Goal: Task Accomplishment & Management: Manage account settings

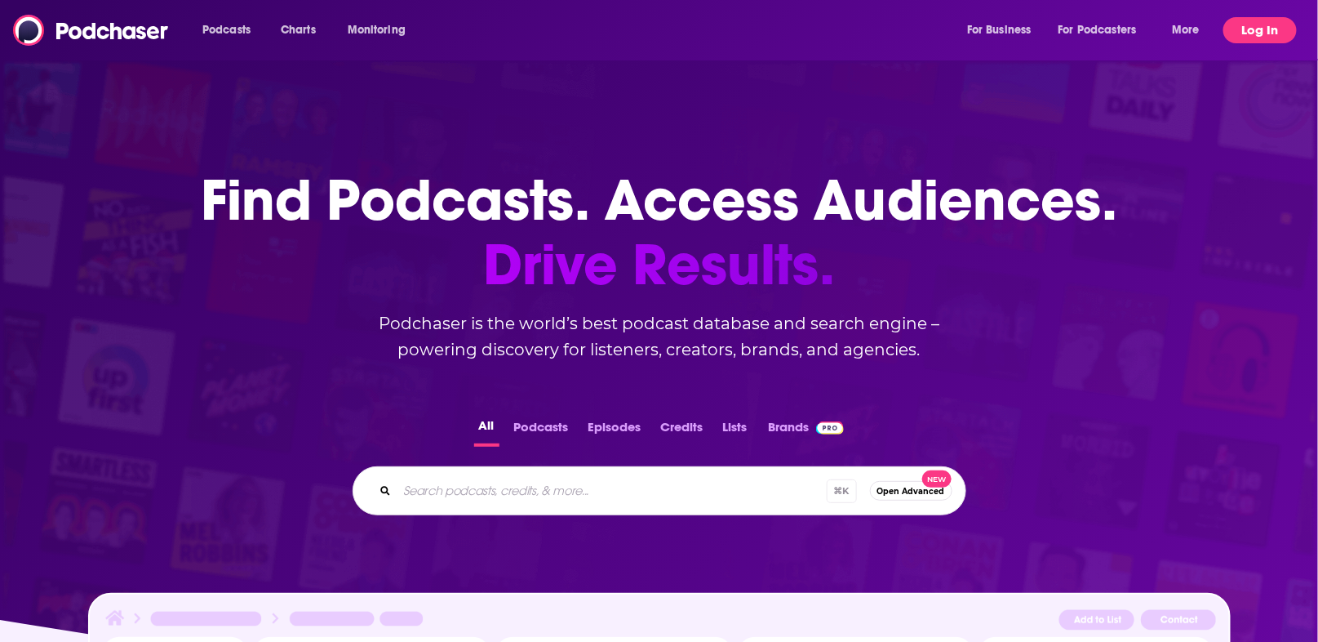
click at [1259, 27] on button "Log In" at bounding box center [1259, 30] width 73 height 26
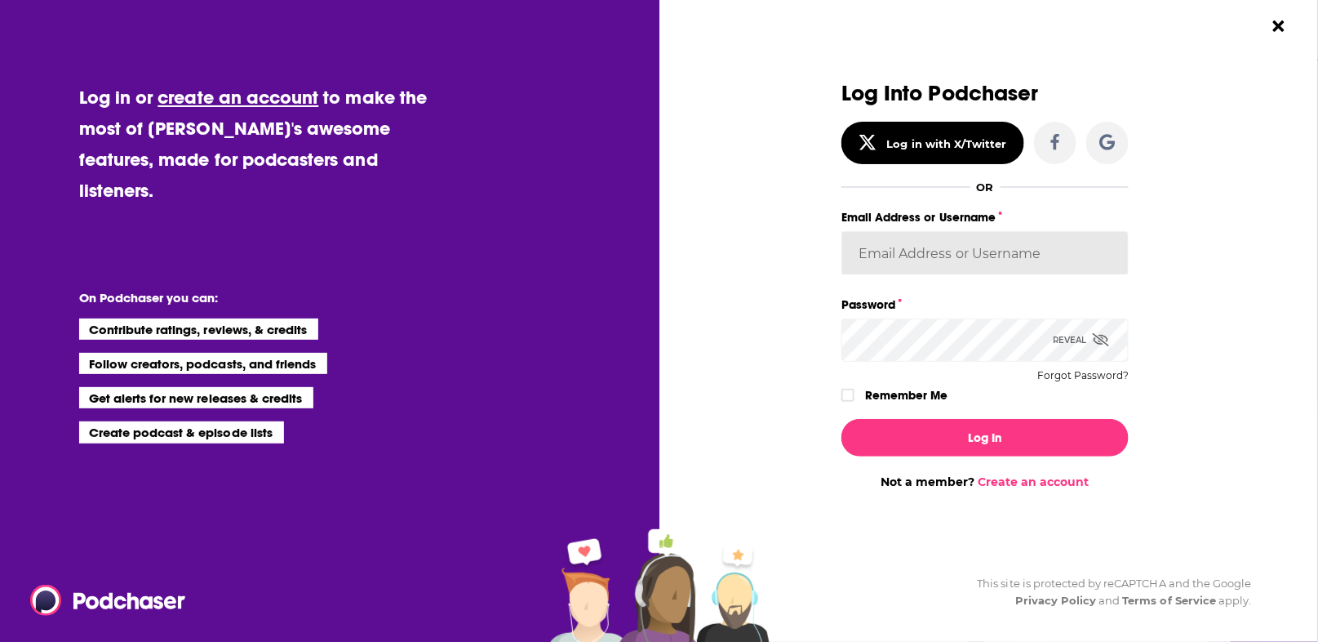
click at [930, 250] on input "Email Address or Username" at bounding box center [985, 253] width 287 height 44
type input "dresnic"
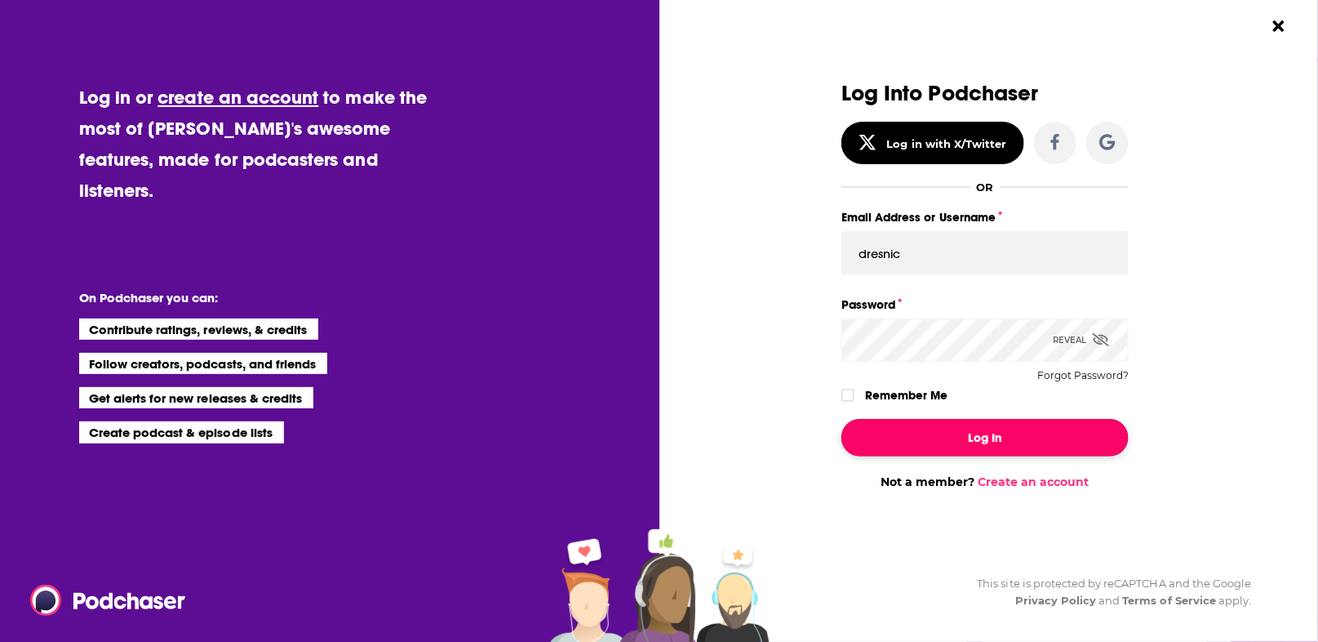
click at [980, 437] on button "Log In" at bounding box center [985, 438] width 287 height 38
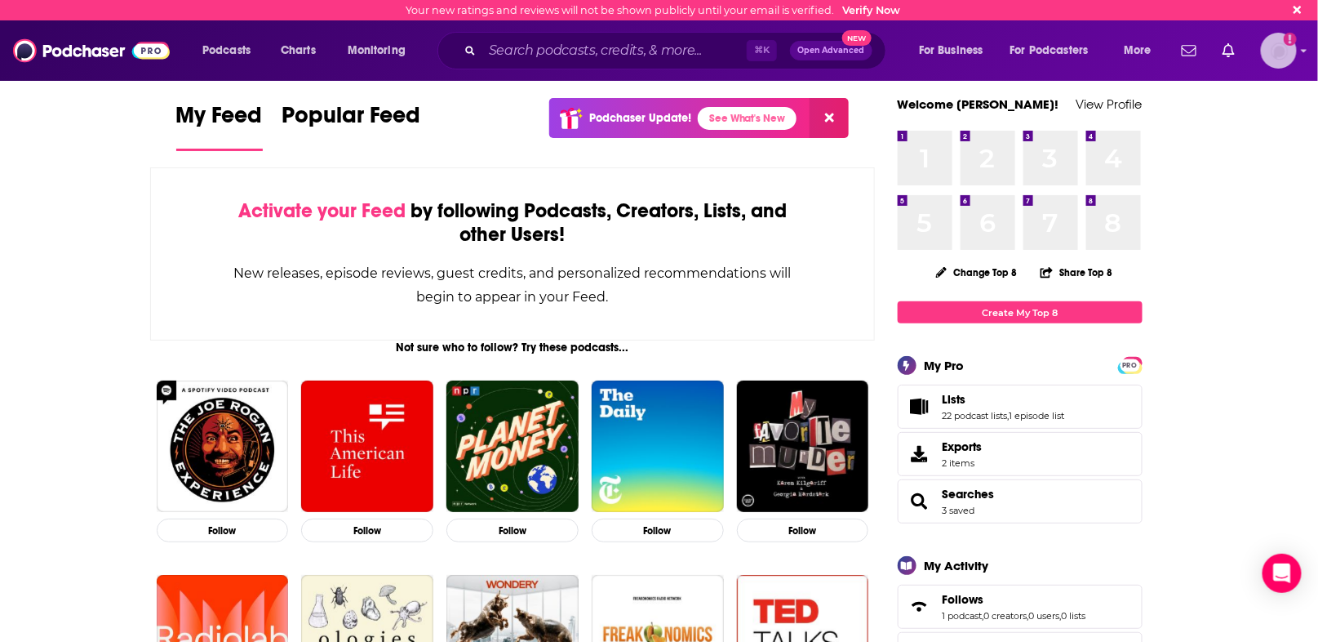
click at [1303, 51] on icon "Show profile menu" at bounding box center [1305, 51] width 6 height 3
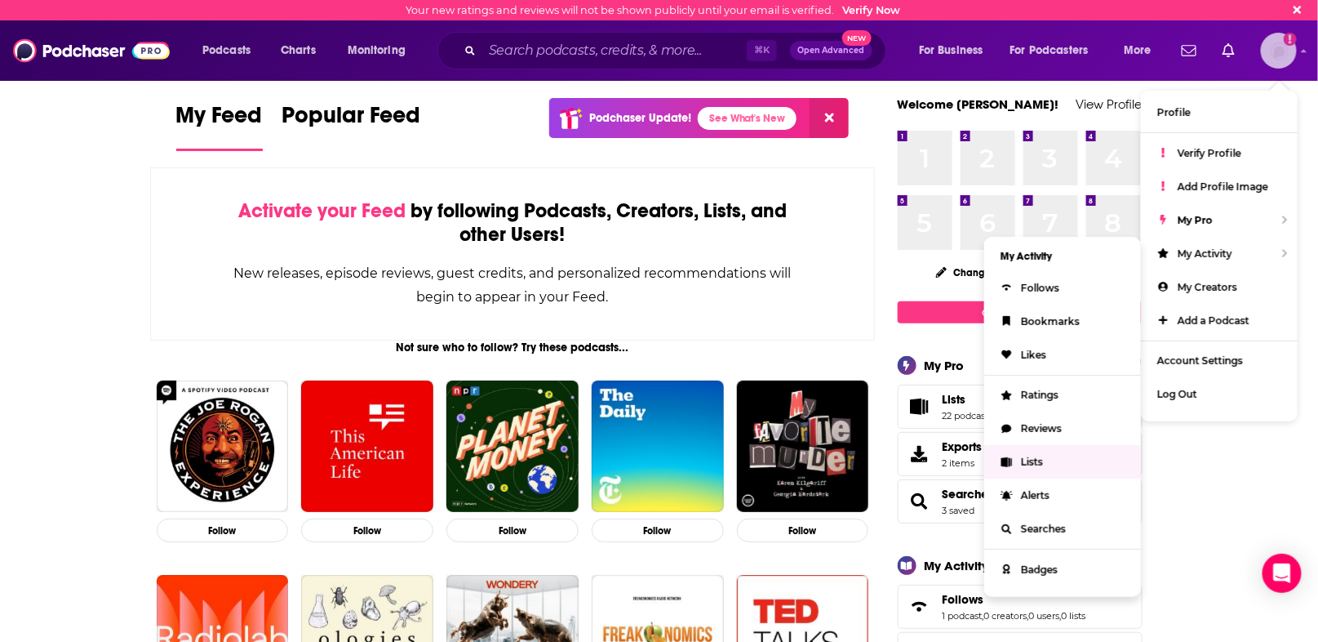
click at [1028, 457] on span "Lists" at bounding box center [1032, 461] width 22 height 12
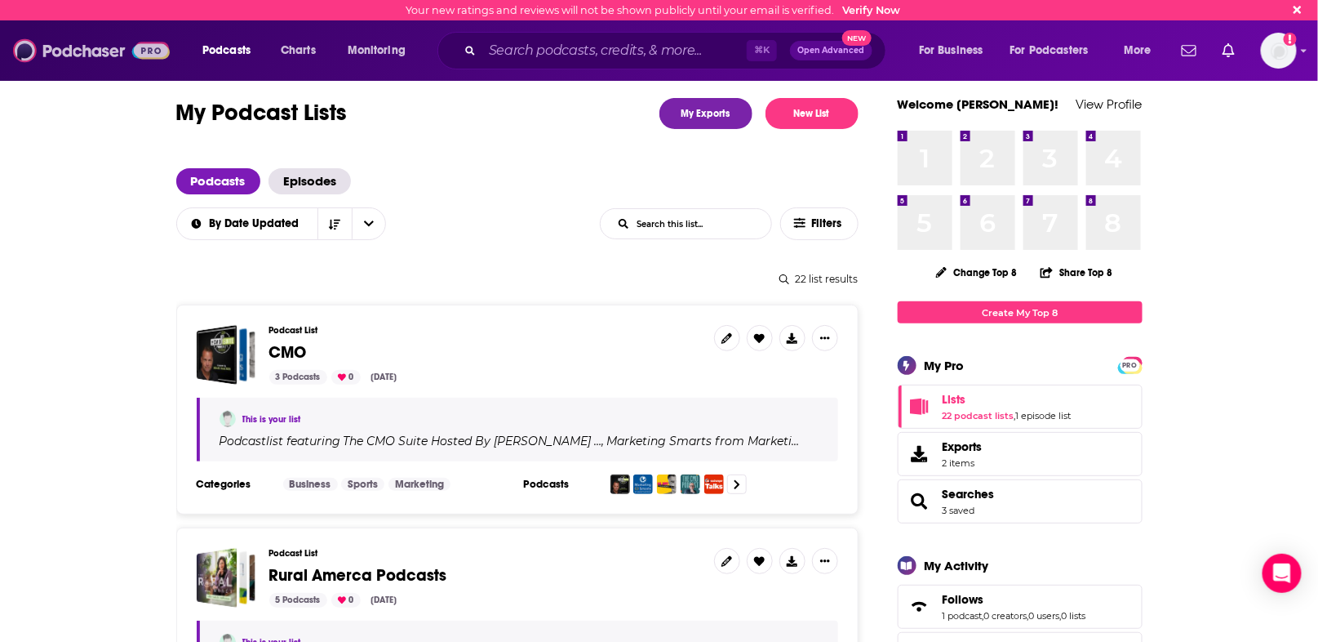
click at [77, 55] on img at bounding box center [91, 50] width 157 height 31
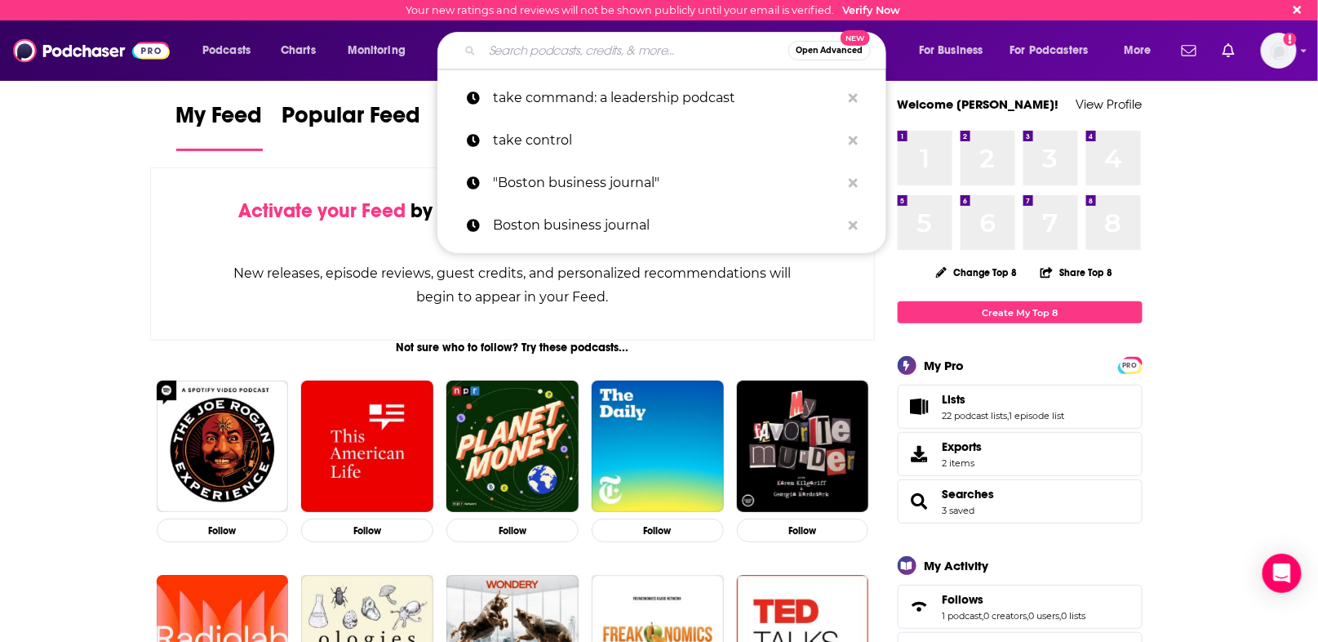
click at [526, 55] on input "Search podcasts, credits, & more..." at bounding box center [635, 51] width 306 height 26
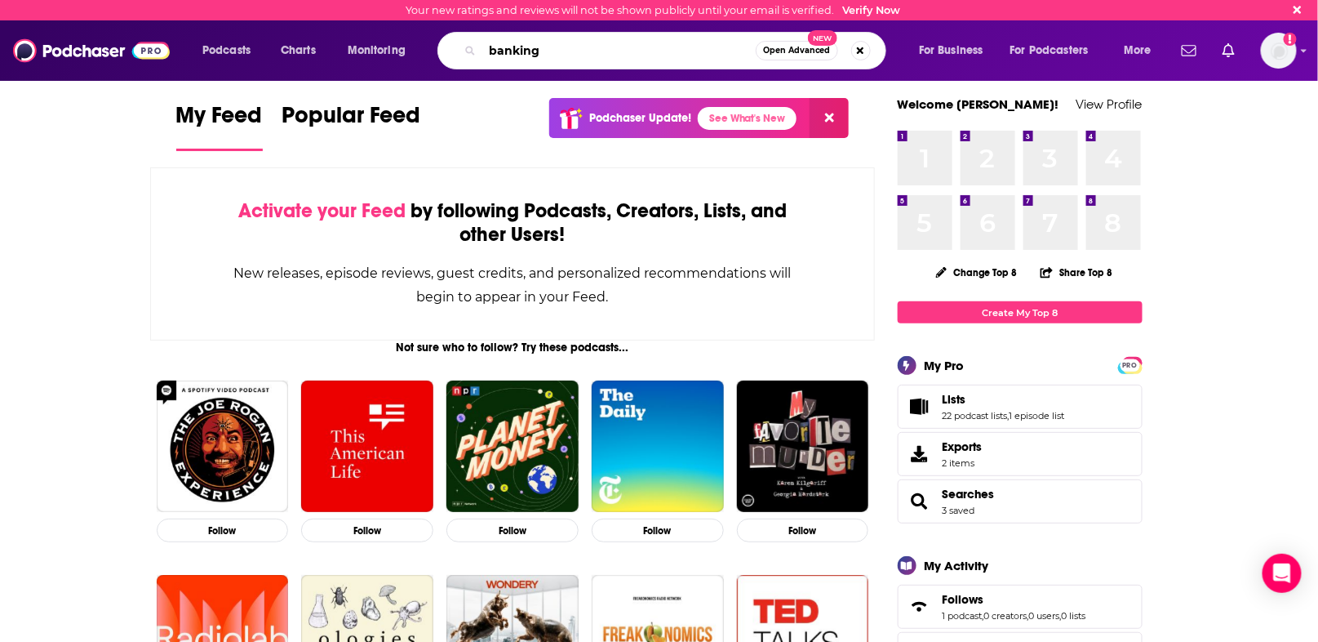
type input "banking"
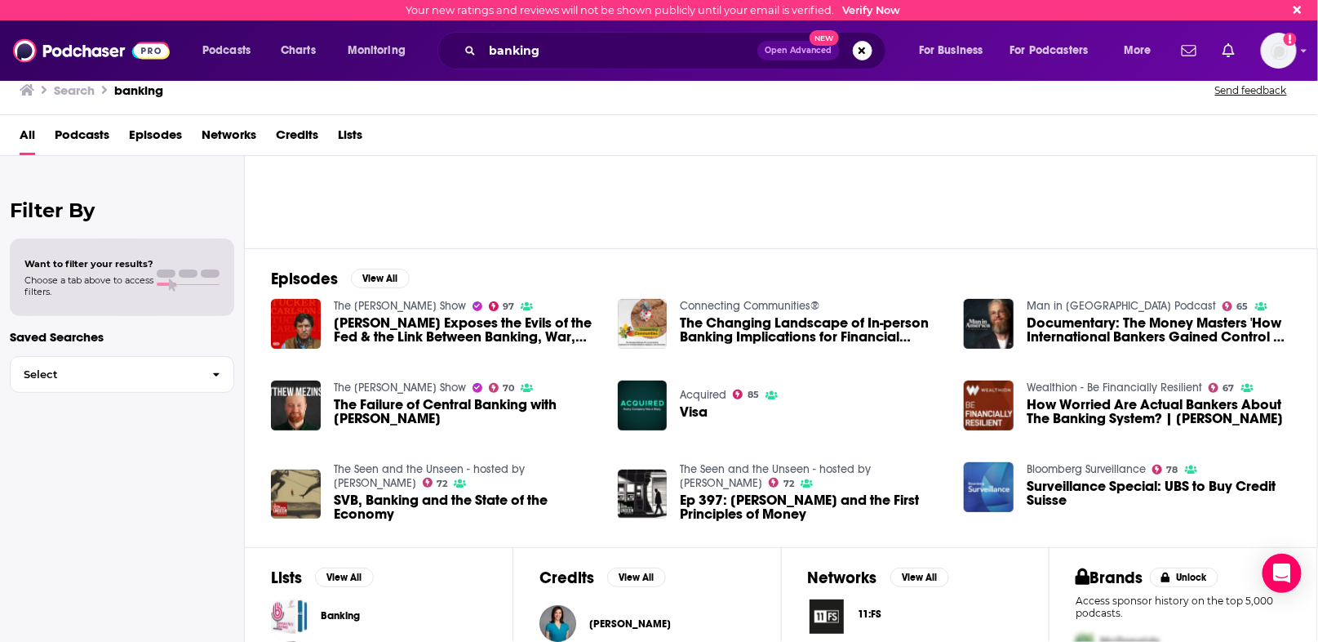
scroll to position [171, 0]
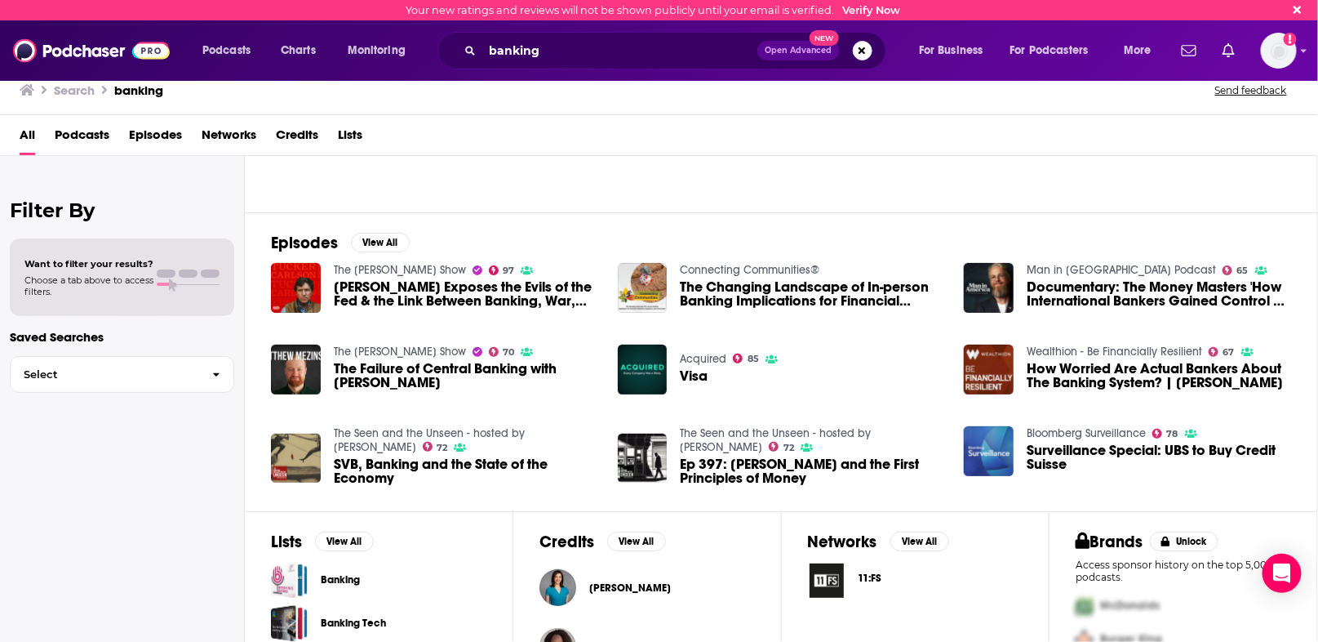
click at [77, 268] on span "Want to filter your results?" at bounding box center [88, 263] width 129 height 11
click at [76, 282] on span "Choose a tab above to access filters." at bounding box center [88, 285] width 129 height 23
click at [88, 131] on span "Podcasts" at bounding box center [82, 138] width 55 height 33
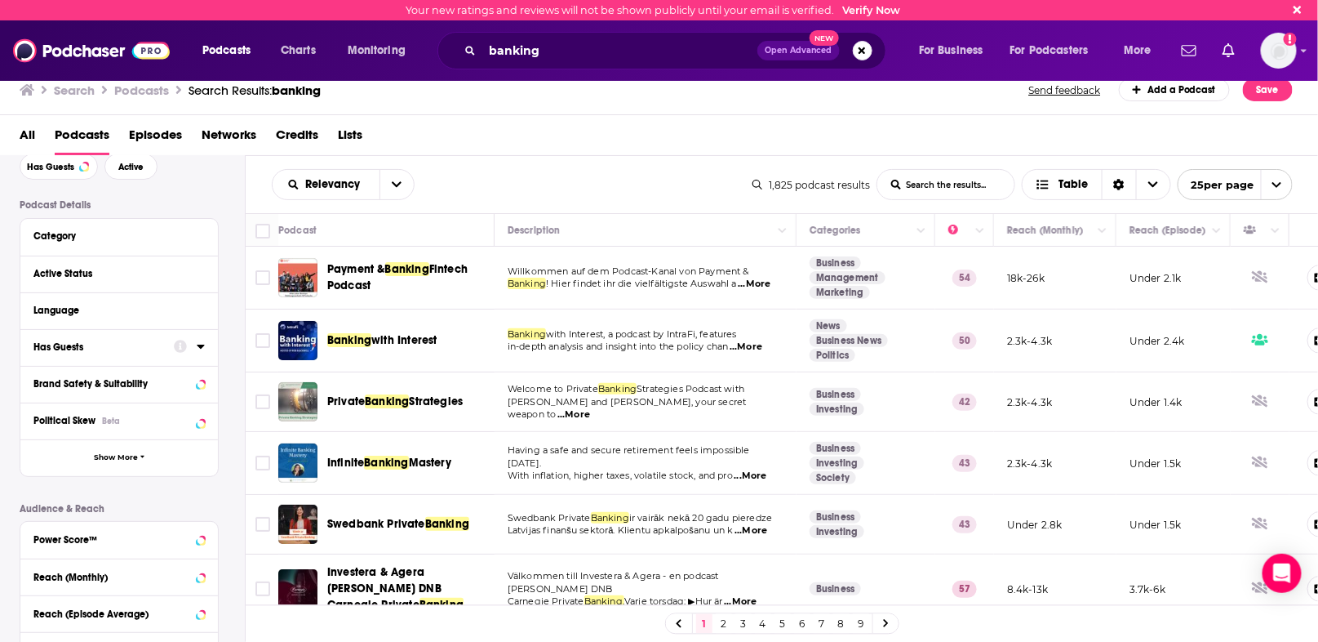
scroll to position [82, 0]
click at [201, 344] on icon at bounding box center [200, 346] width 7 height 4
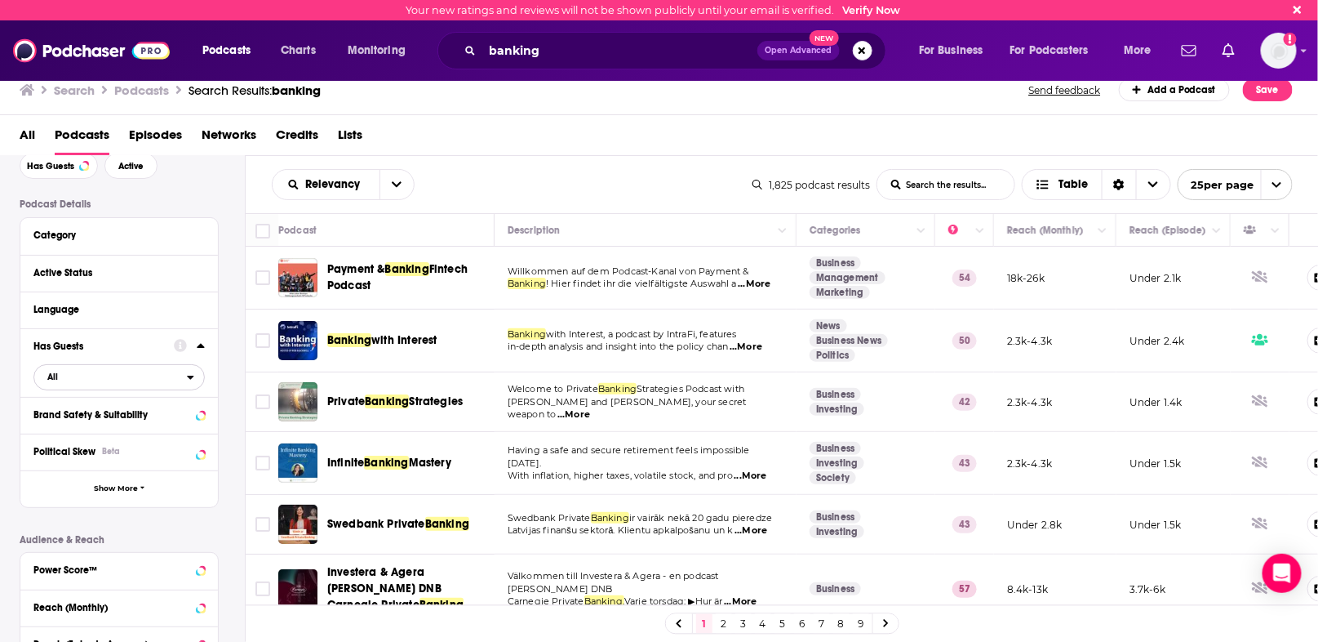
drag, startPoint x: 192, startPoint y: 375, endPoint x: 207, endPoint y: 350, distance: 29.0
click at [207, 350] on div "Has Guests All" at bounding box center [119, 362] width 198 height 69
click at [189, 377] on icon "open menu" at bounding box center [190, 376] width 7 height 11
click at [71, 431] on span "Has guests" at bounding box center [89, 430] width 95 height 9
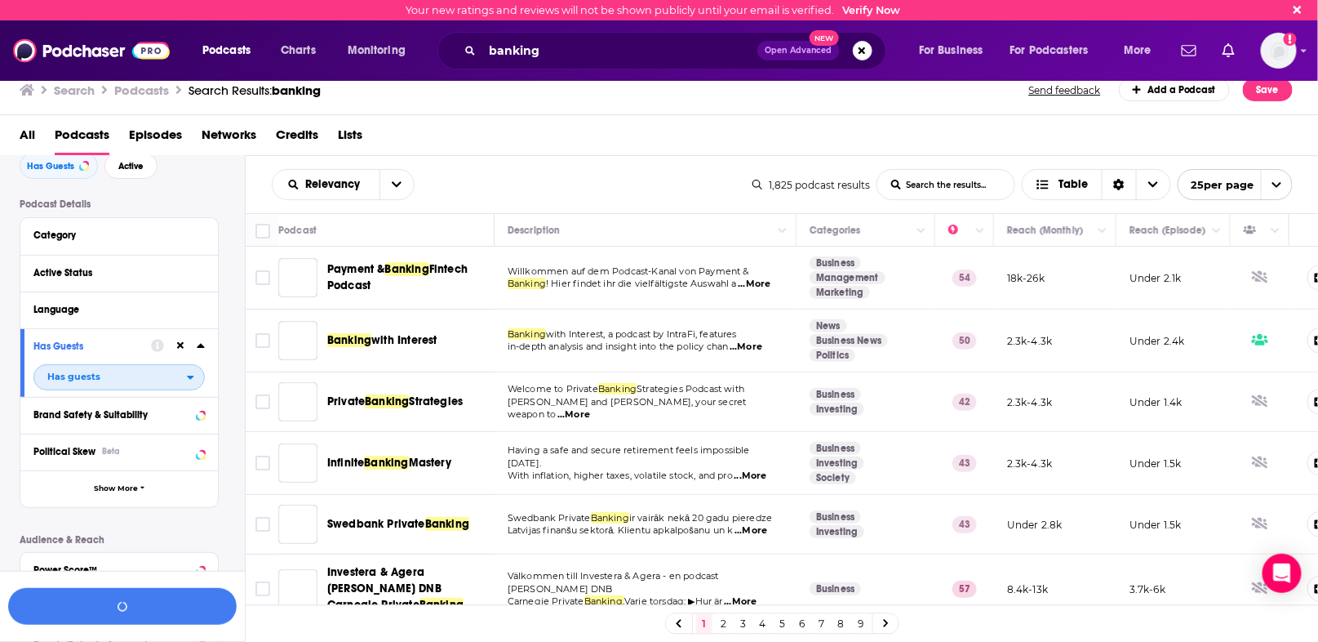
scroll to position [123, 0]
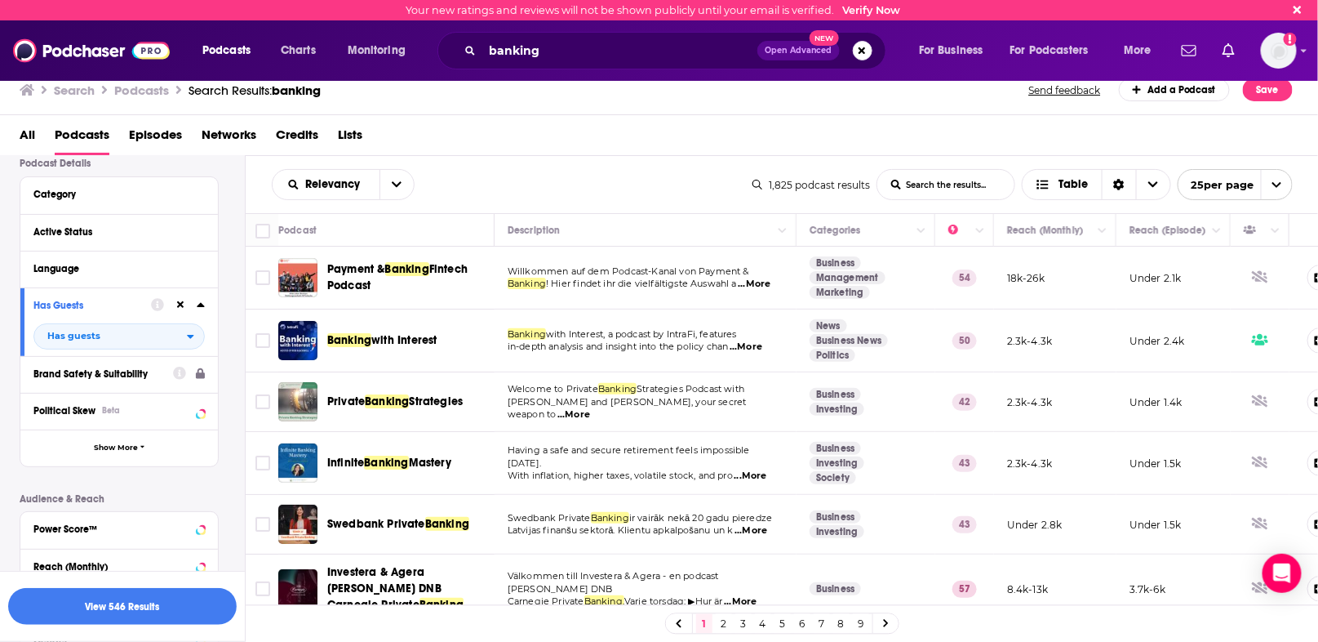
click at [206, 230] on div "Active Status" at bounding box center [119, 232] width 198 height 37
click at [200, 229] on icon at bounding box center [200, 231] width 7 height 4
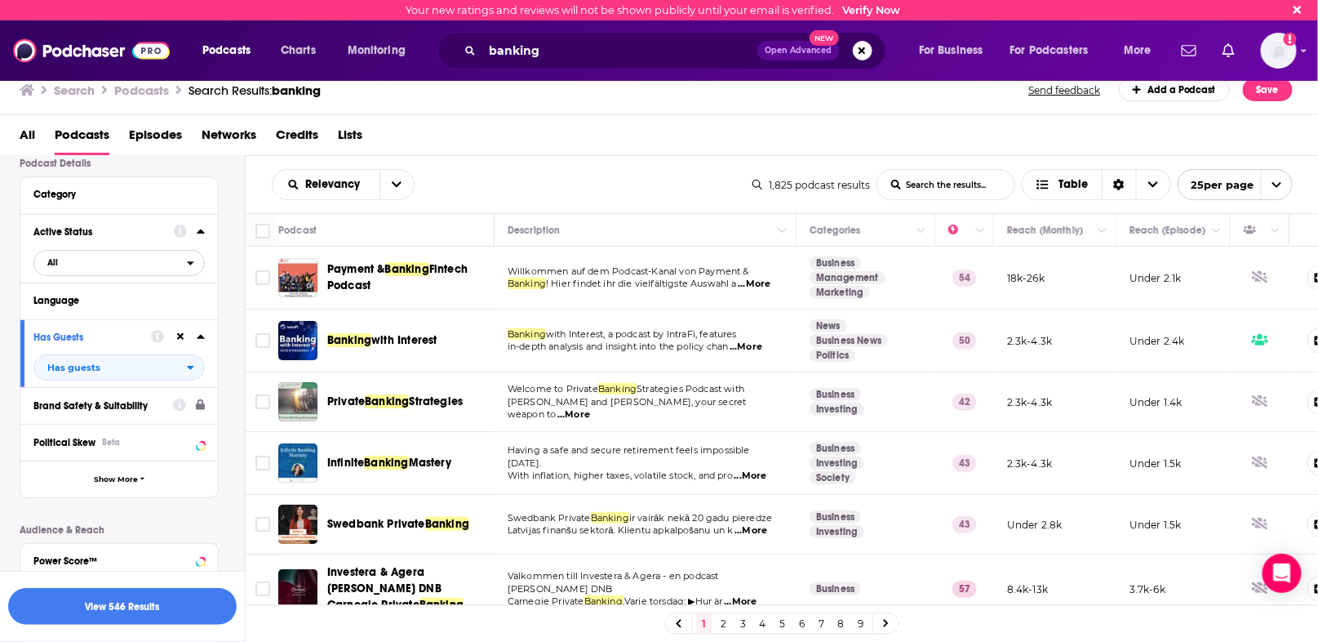
click at [190, 259] on icon "open menu" at bounding box center [190, 262] width 7 height 11
click at [74, 321] on div "Active 377" at bounding box center [124, 316] width 183 height 27
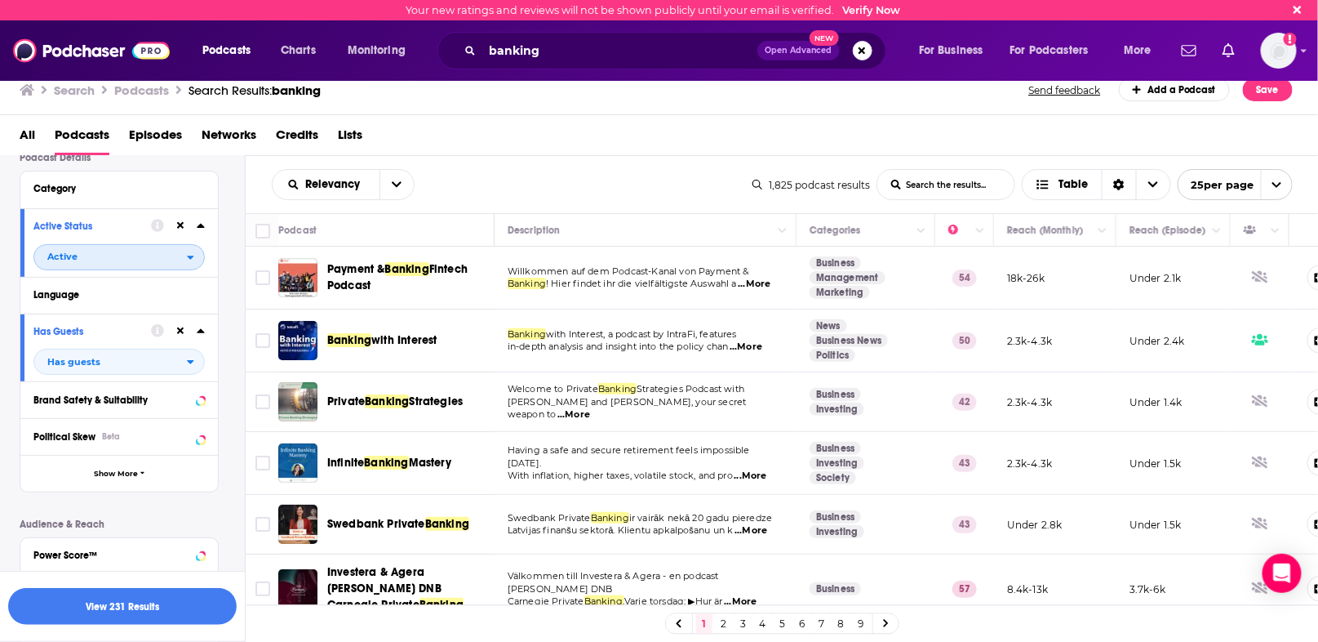
scroll to position [122, 0]
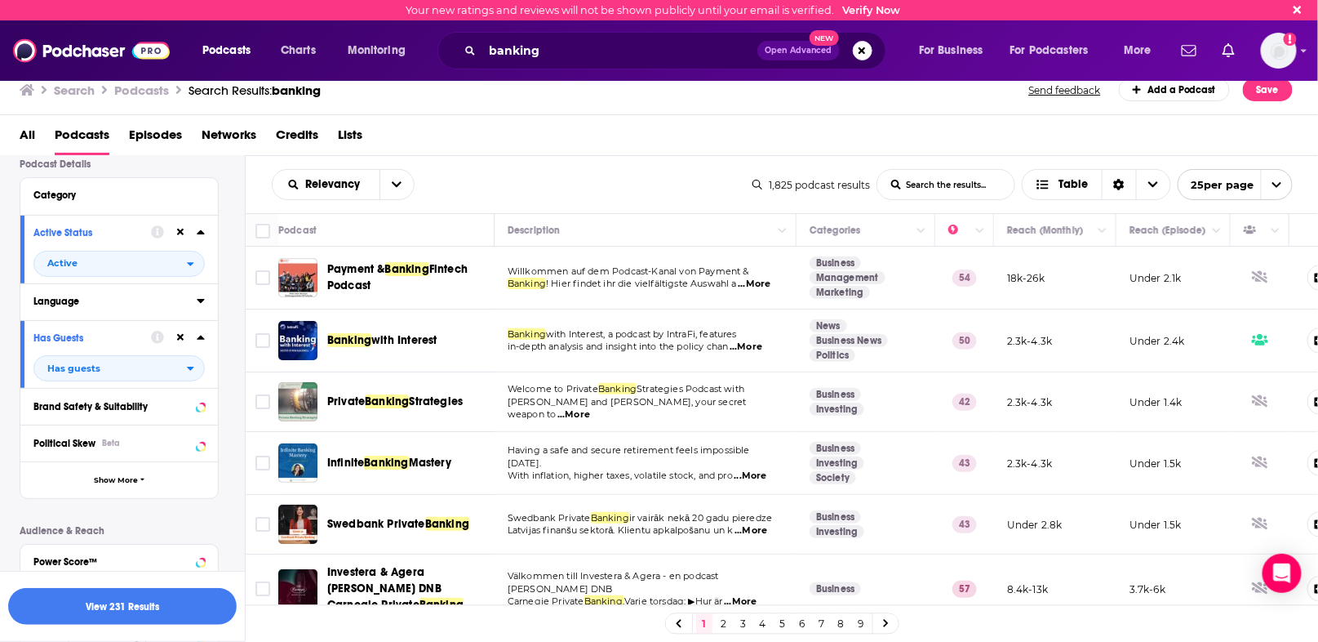
click at [203, 296] on icon at bounding box center [201, 300] width 8 height 13
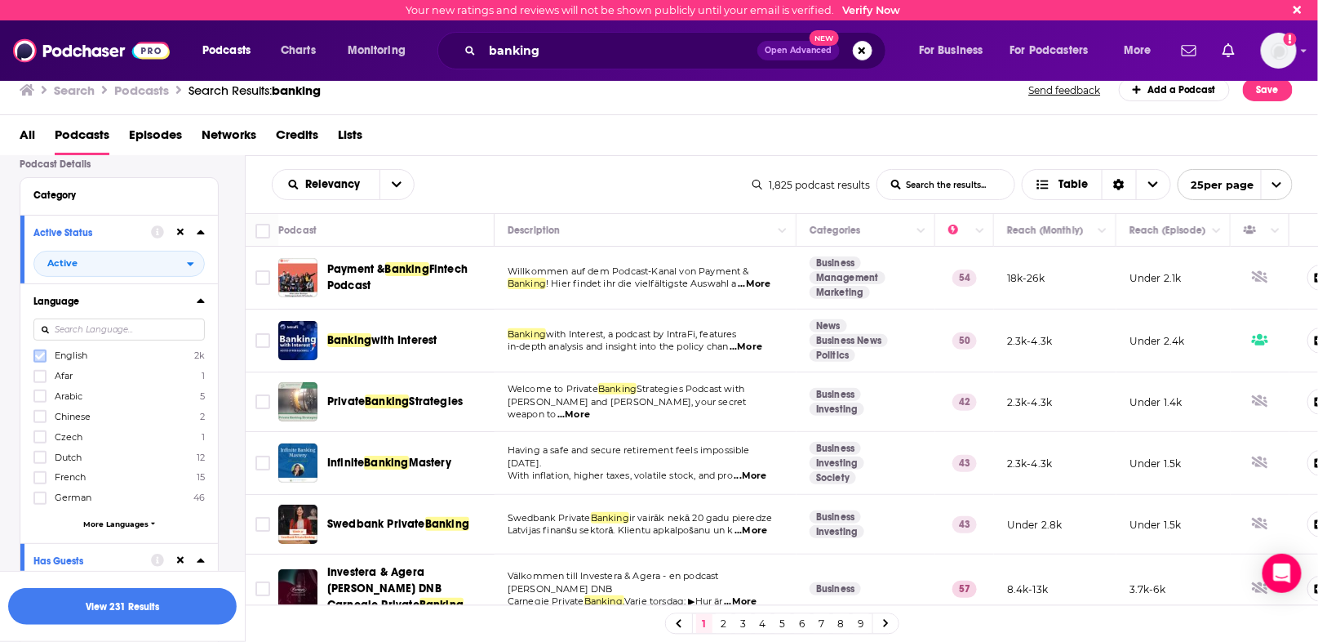
click at [40, 356] on icon at bounding box center [40, 355] width 10 height 7
click at [199, 295] on icon at bounding box center [201, 300] width 8 height 13
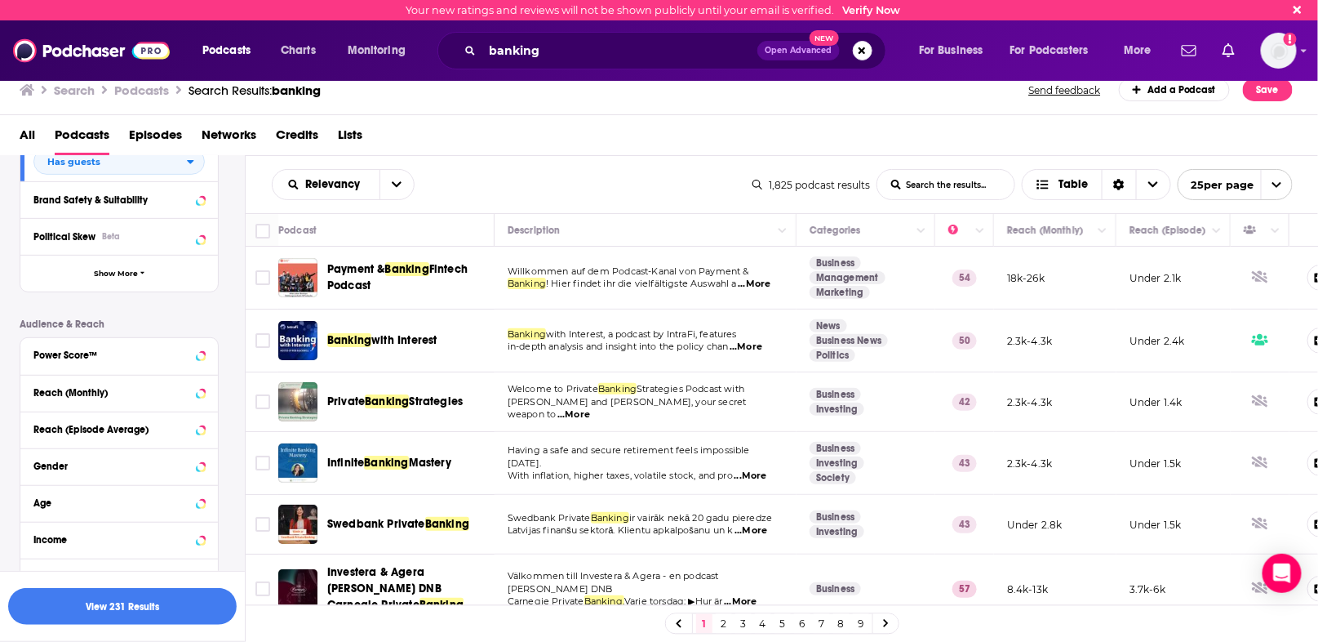
scroll to position [366, 0]
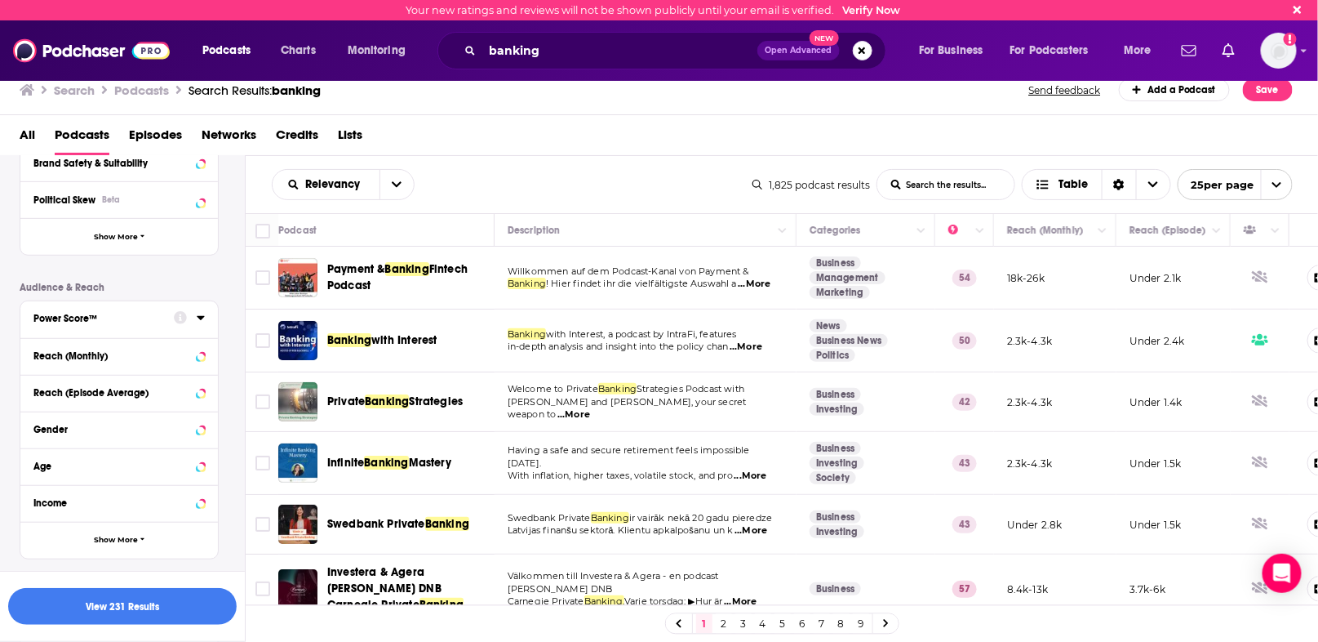
click at [201, 316] on icon at bounding box center [200, 318] width 7 height 4
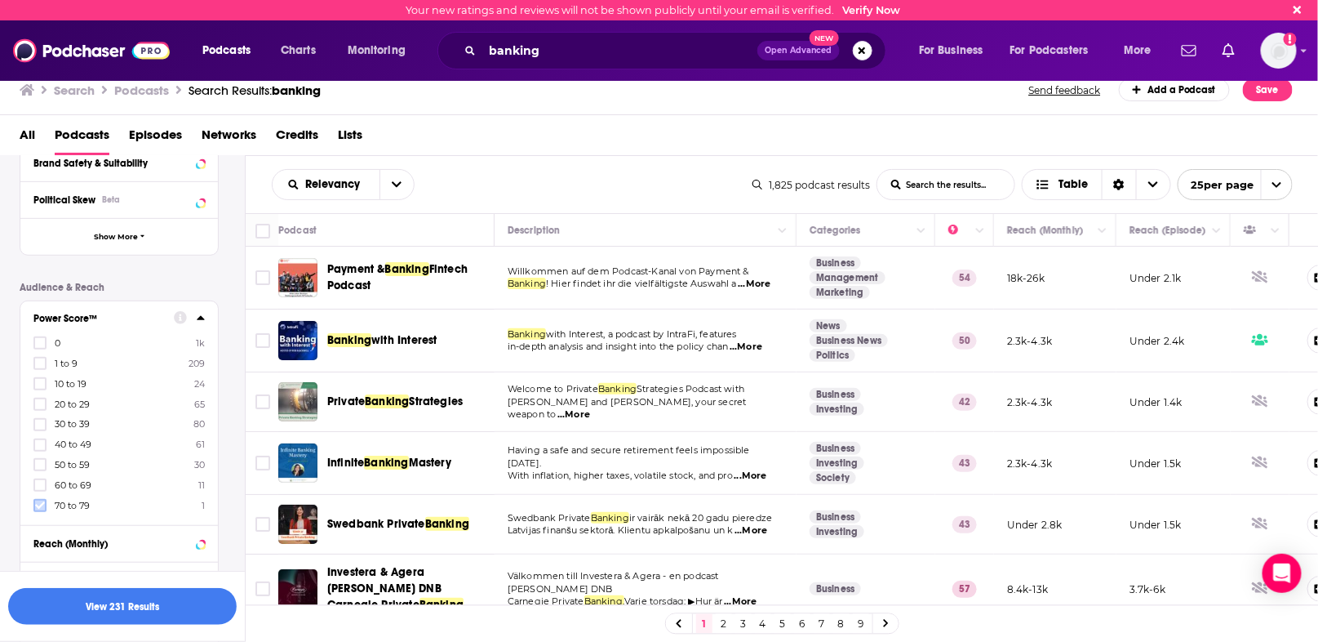
click at [42, 502] on icon at bounding box center [40, 505] width 10 height 10
click at [42, 502] on icon at bounding box center [40, 505] width 10 height 7
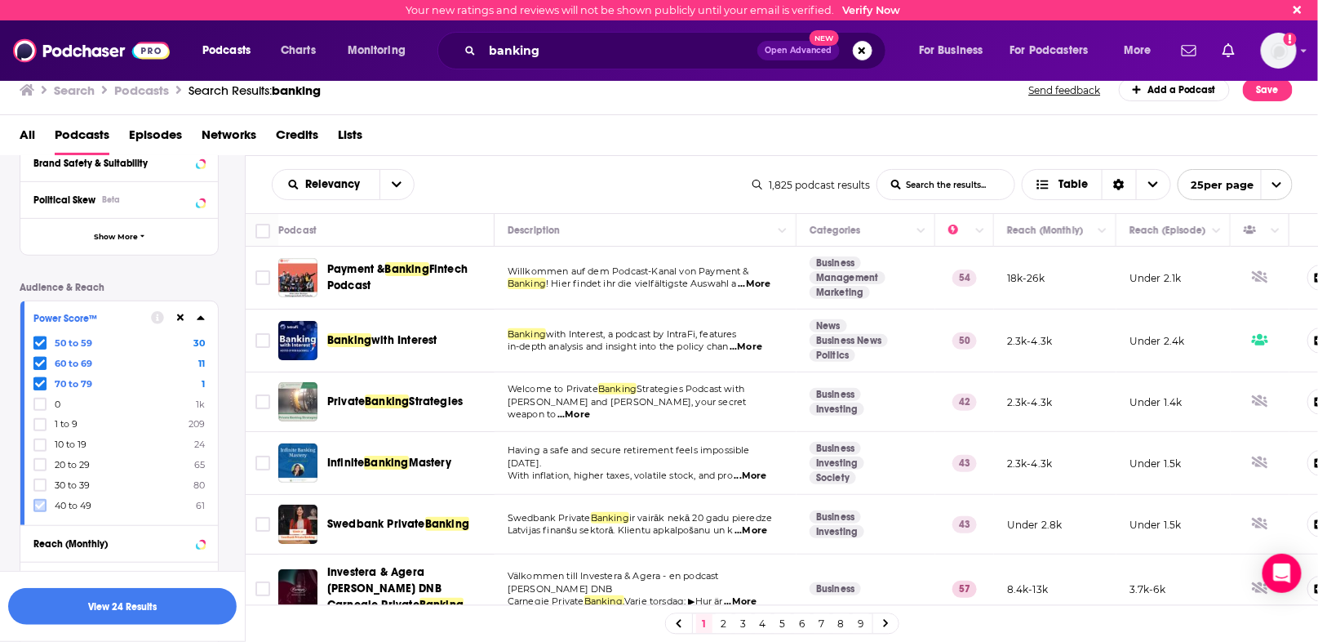
click at [41, 499] on label at bounding box center [39, 505] width 13 height 13
click at [203, 313] on icon at bounding box center [201, 317] width 8 height 13
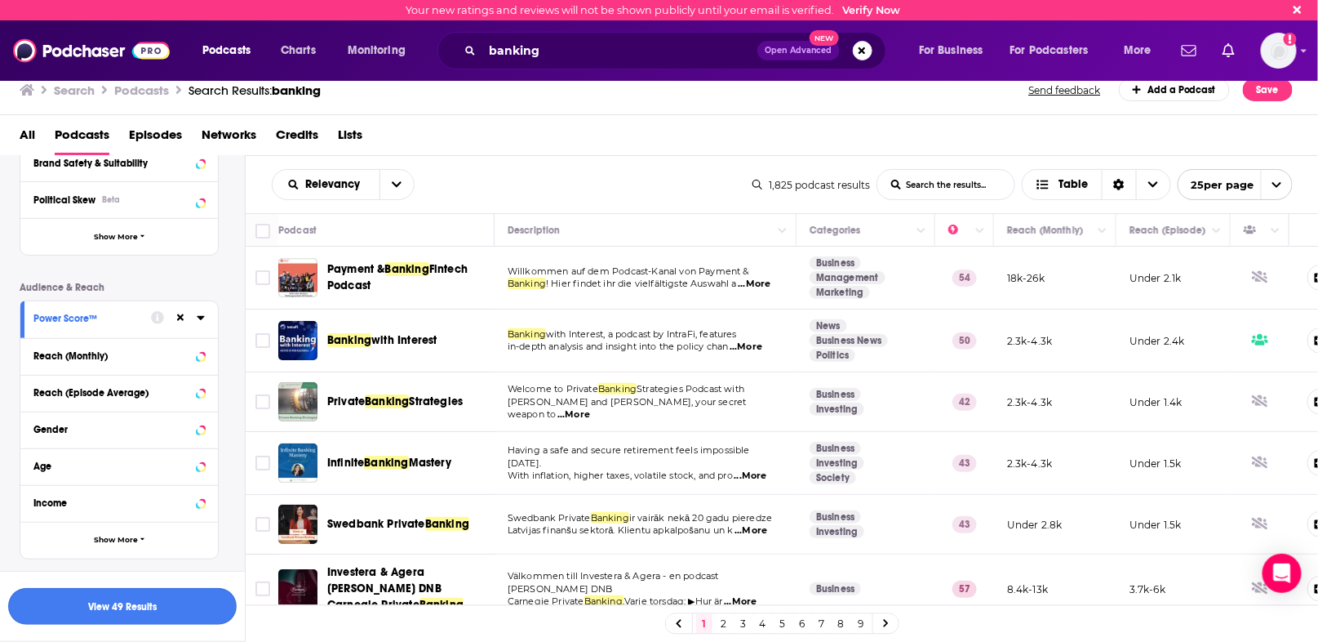
click at [127, 611] on button "View 49 Results" at bounding box center [122, 606] width 229 height 37
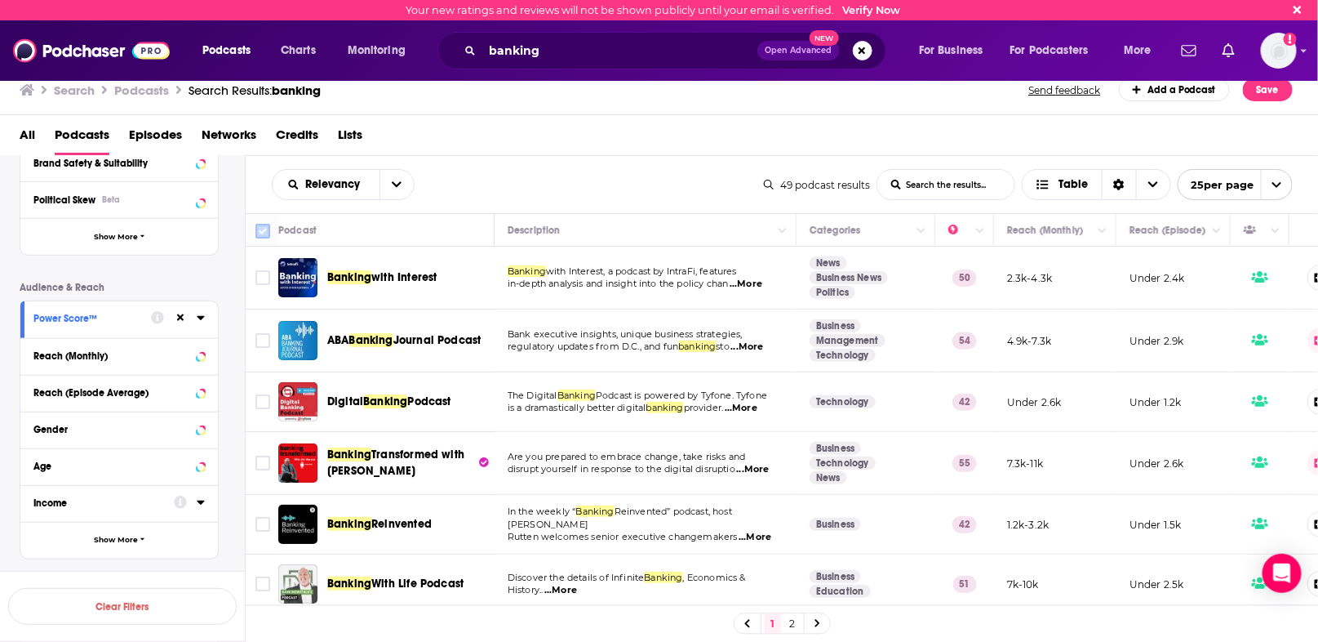
click at [265, 231] on input "Toggle select all" at bounding box center [262, 231] width 15 height 15
checkbox input "true"
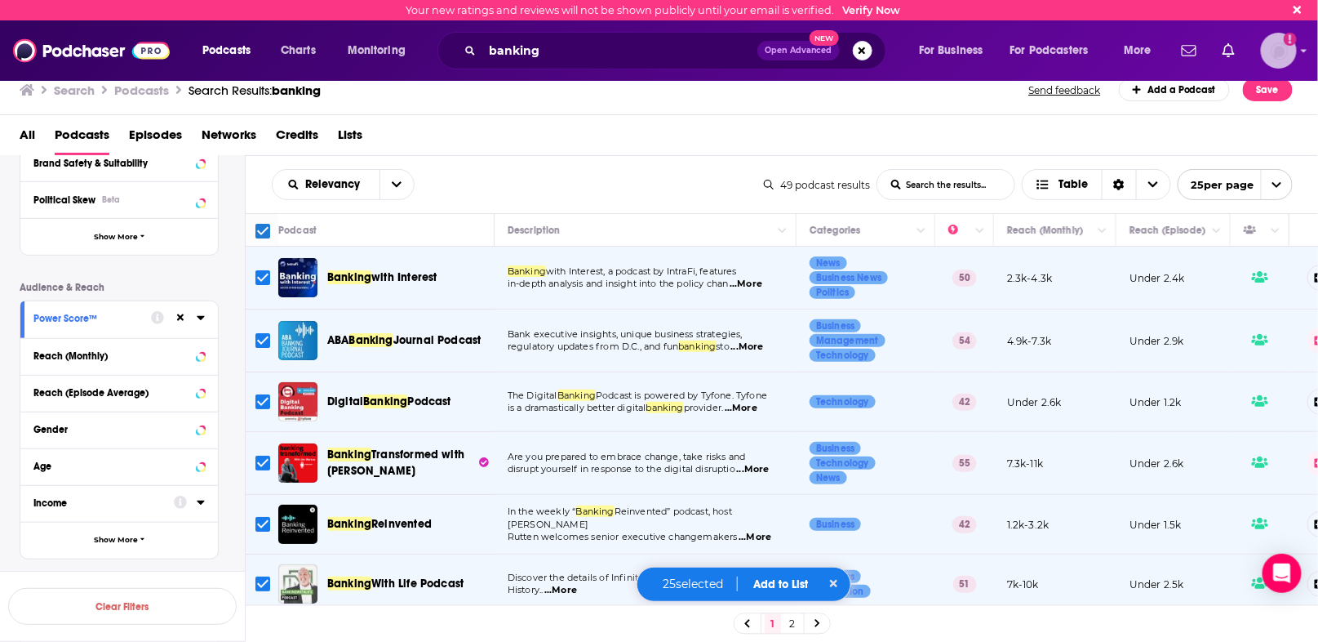
click at [1296, 43] on div "Logged in as dresnic" at bounding box center [1279, 51] width 36 height 36
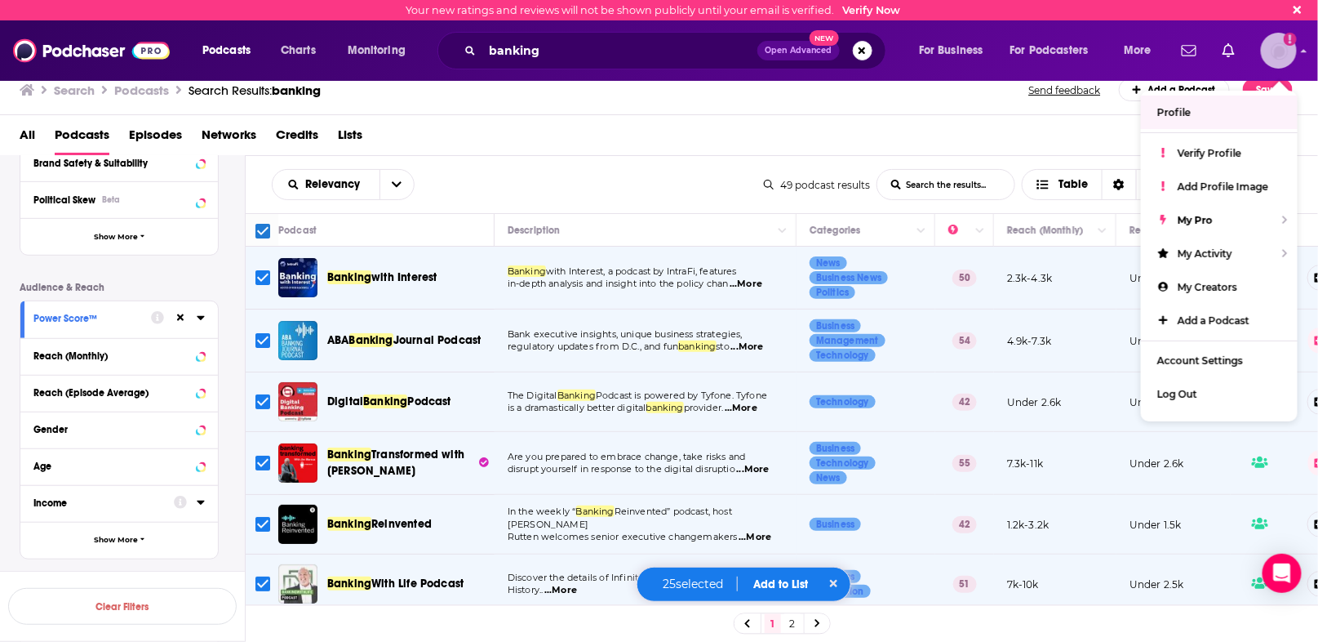
click at [1304, 54] on icon "Show profile menu" at bounding box center [1304, 51] width 7 height 10
click at [1304, 51] on icon "Show profile menu" at bounding box center [1305, 50] width 6 height 3
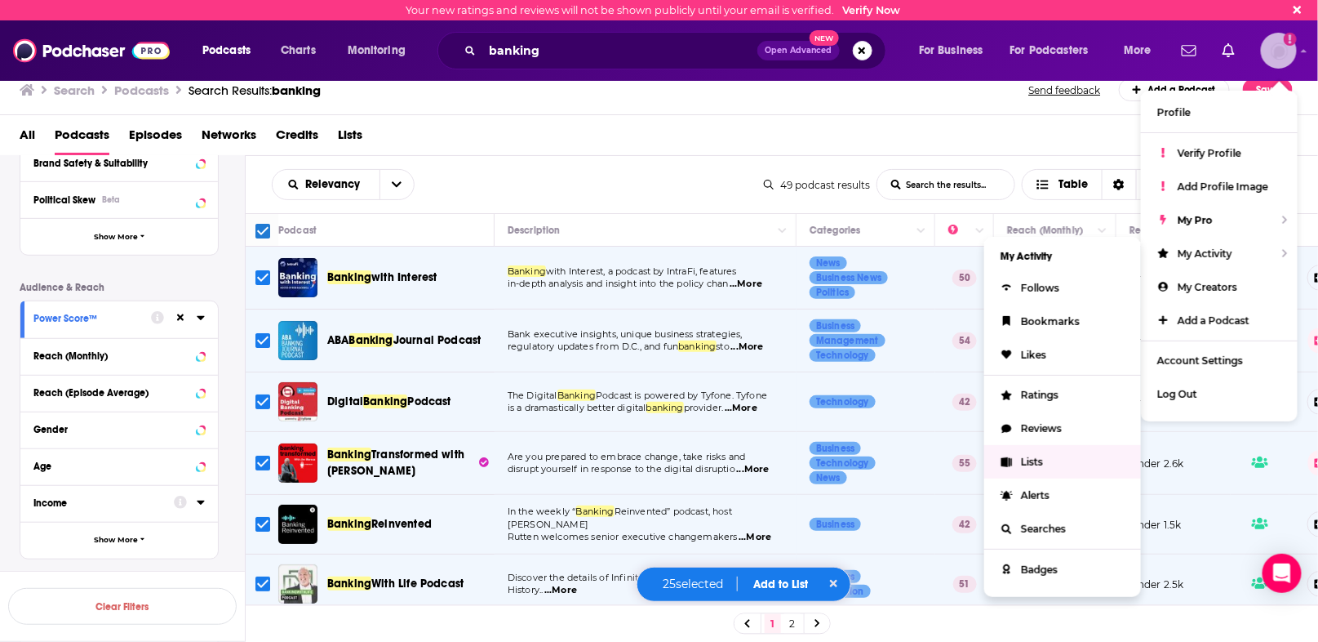
click at [1017, 458] on link "Lists" at bounding box center [1062, 461] width 157 height 33
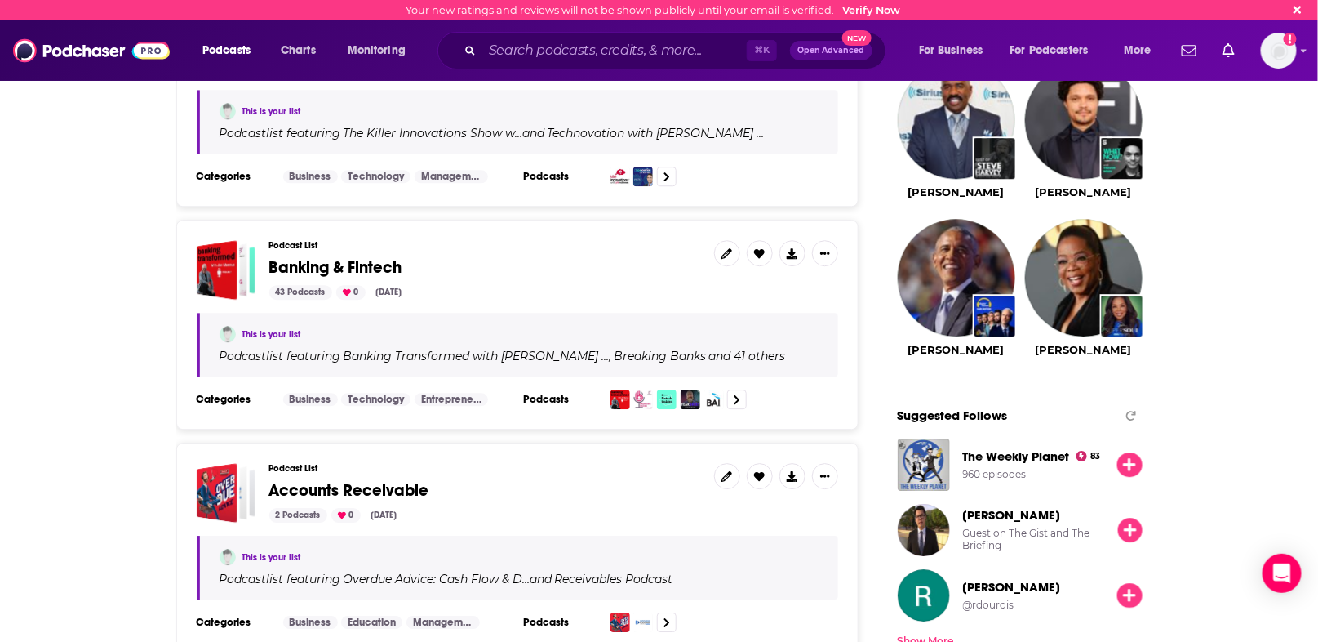
scroll to position [1594, 0]
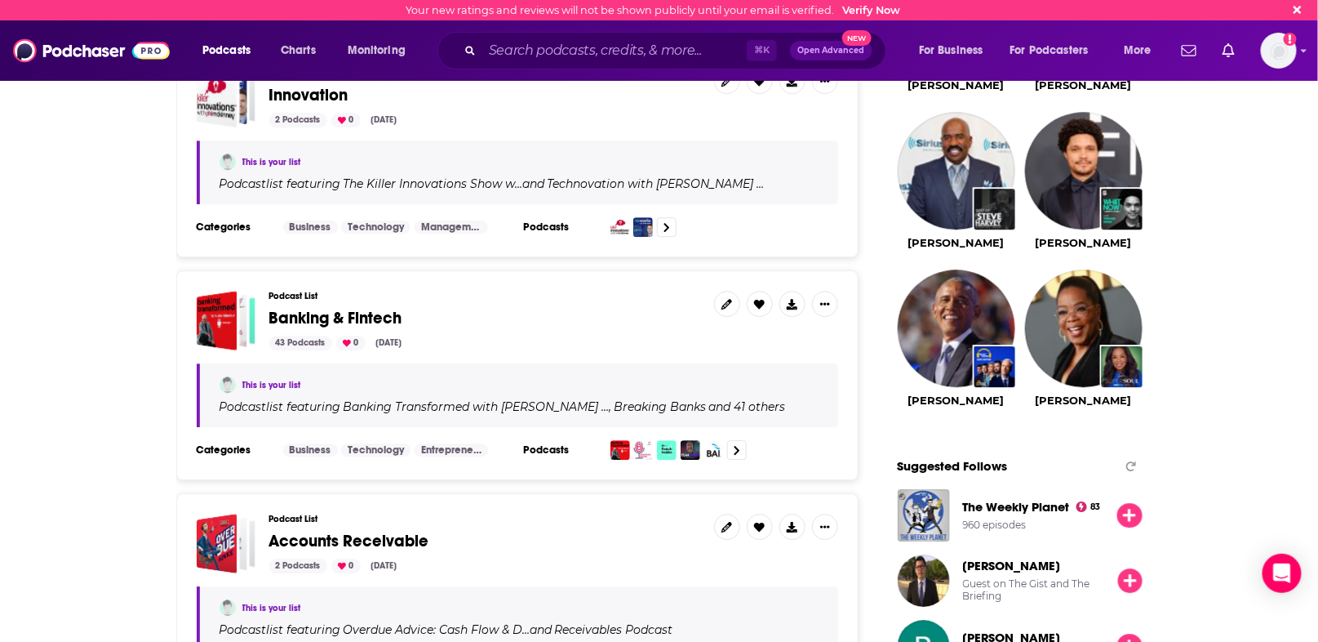
click at [311, 308] on span "Banking & Fintech" at bounding box center [335, 318] width 133 height 20
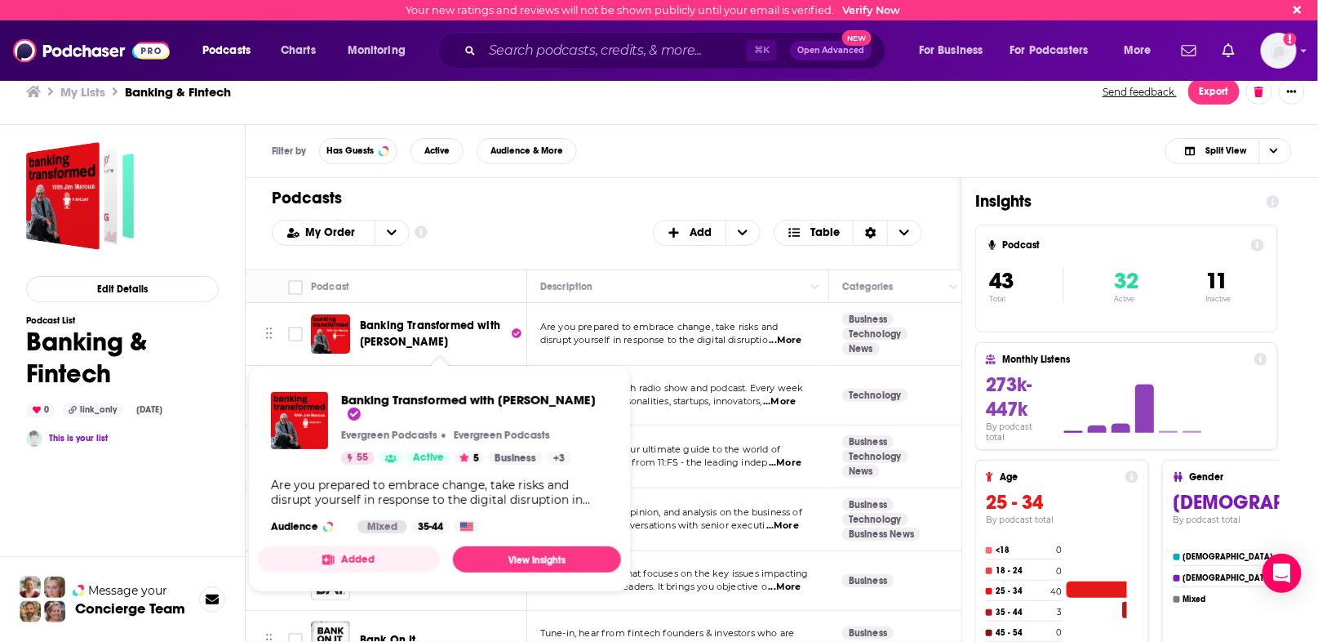
click at [391, 326] on span "Banking Transformed with [PERSON_NAME]" at bounding box center [430, 333] width 140 height 30
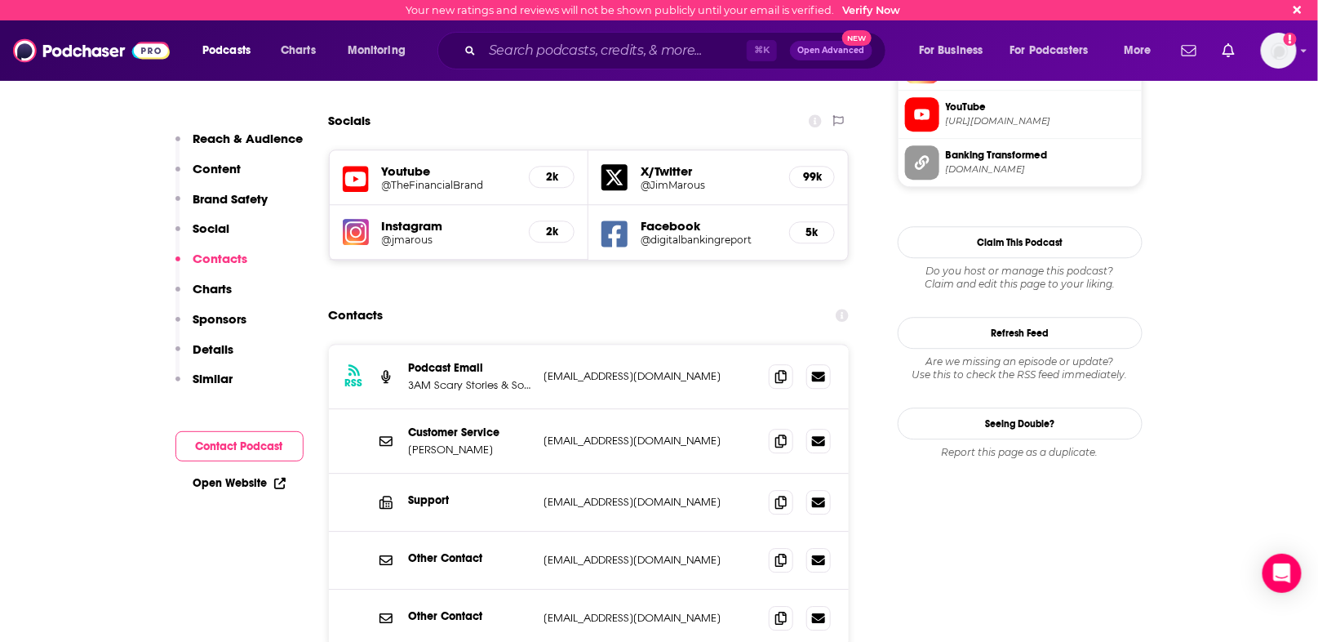
scroll to position [1544, 0]
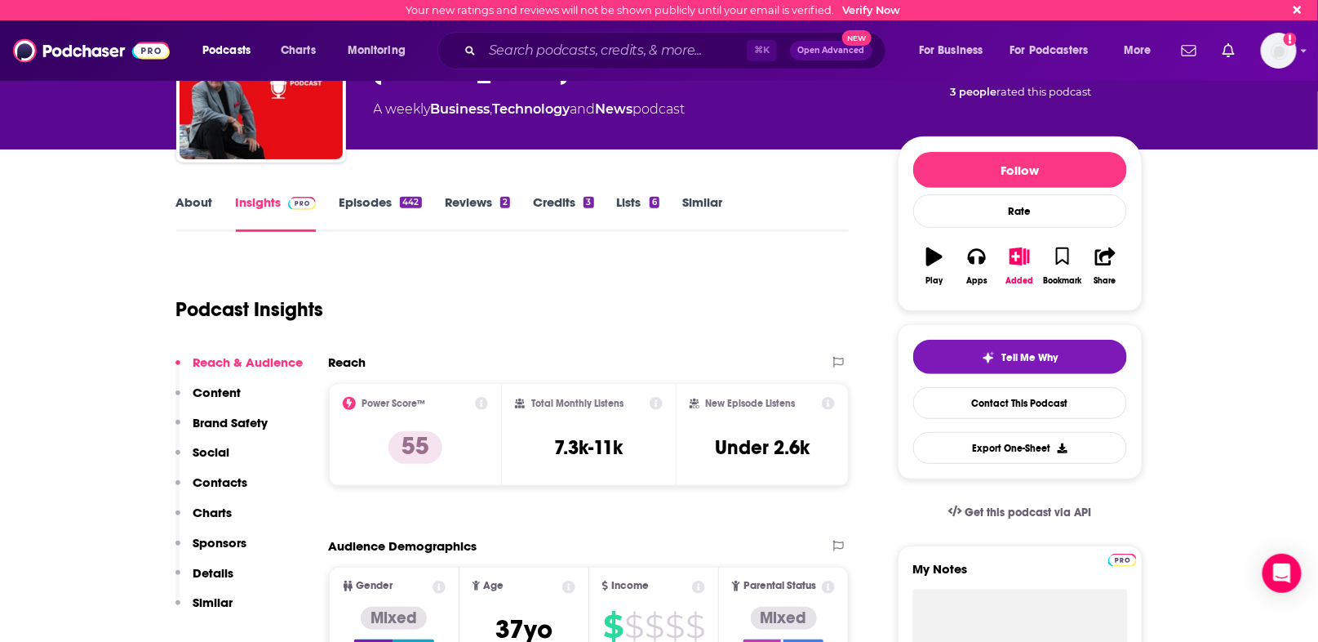
scroll to position [0, 0]
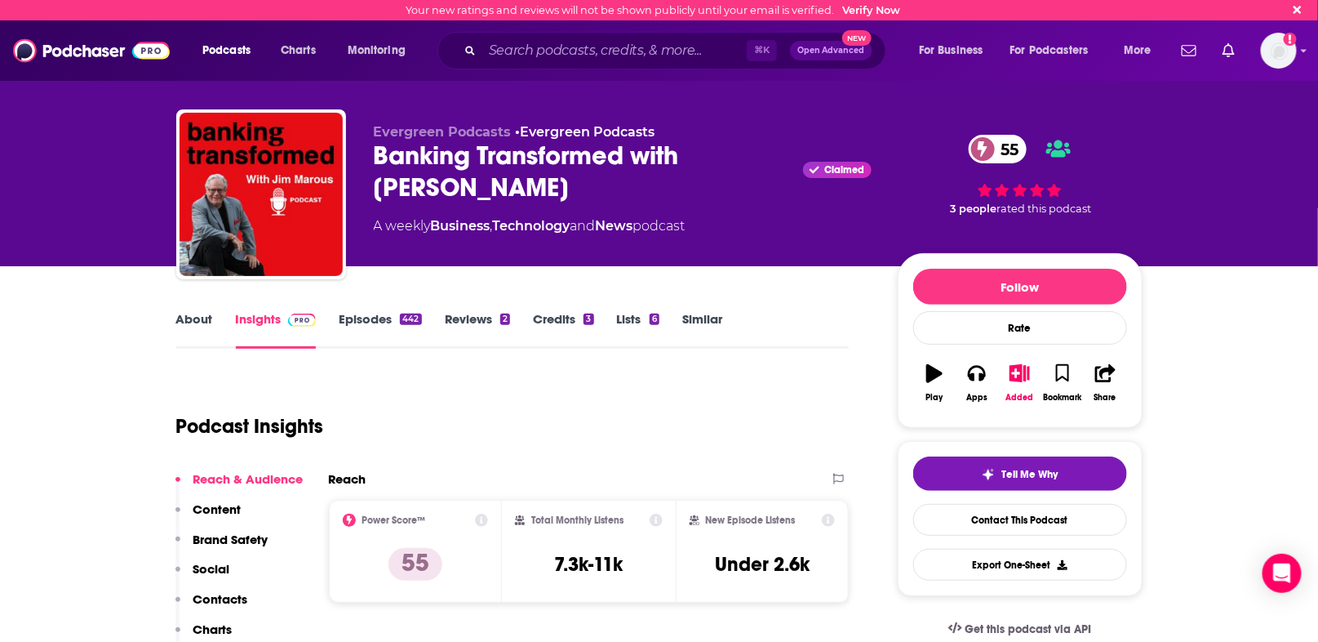
click at [371, 318] on link "Episodes 442" at bounding box center [380, 330] width 82 height 38
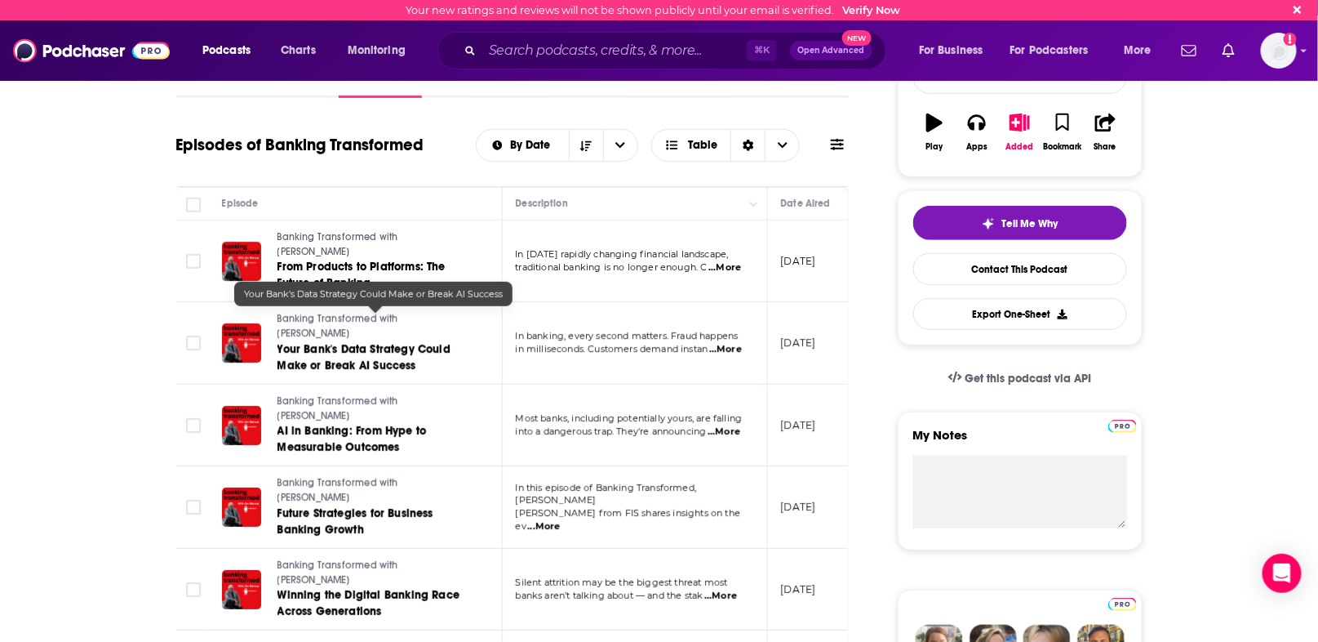
scroll to position [269, 0]
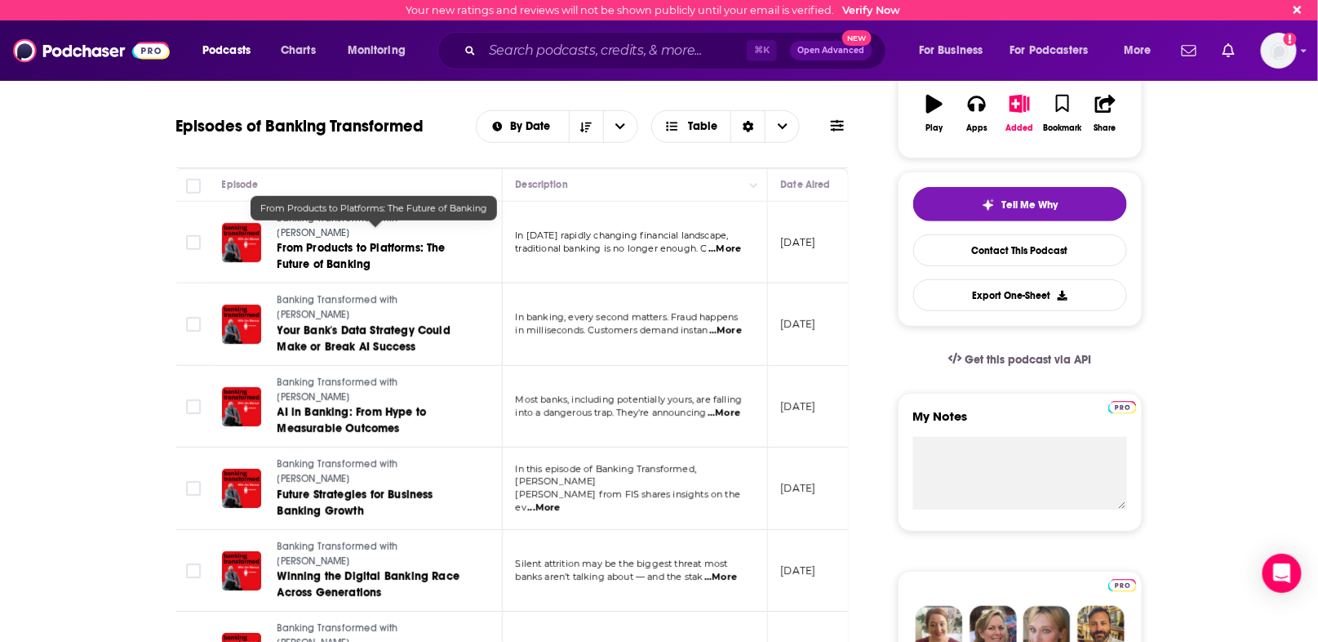
click at [344, 240] on link "From Products to Platforms: The Future of Banking" at bounding box center [376, 256] width 196 height 33
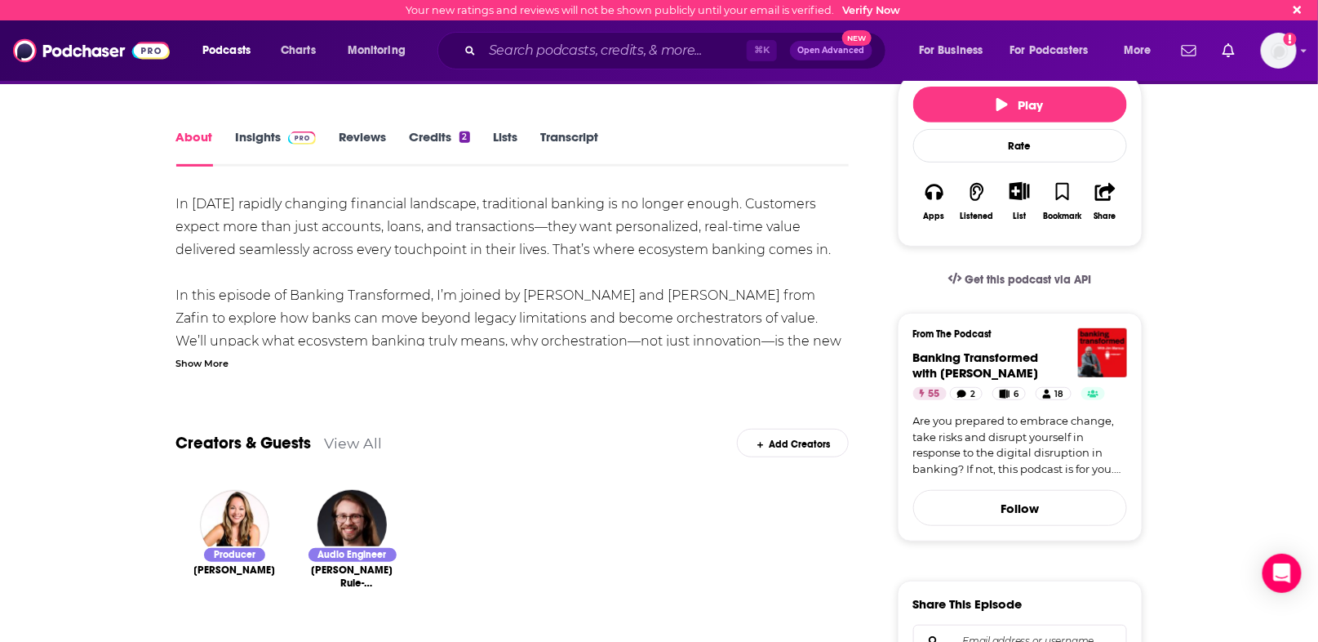
scroll to position [219, 0]
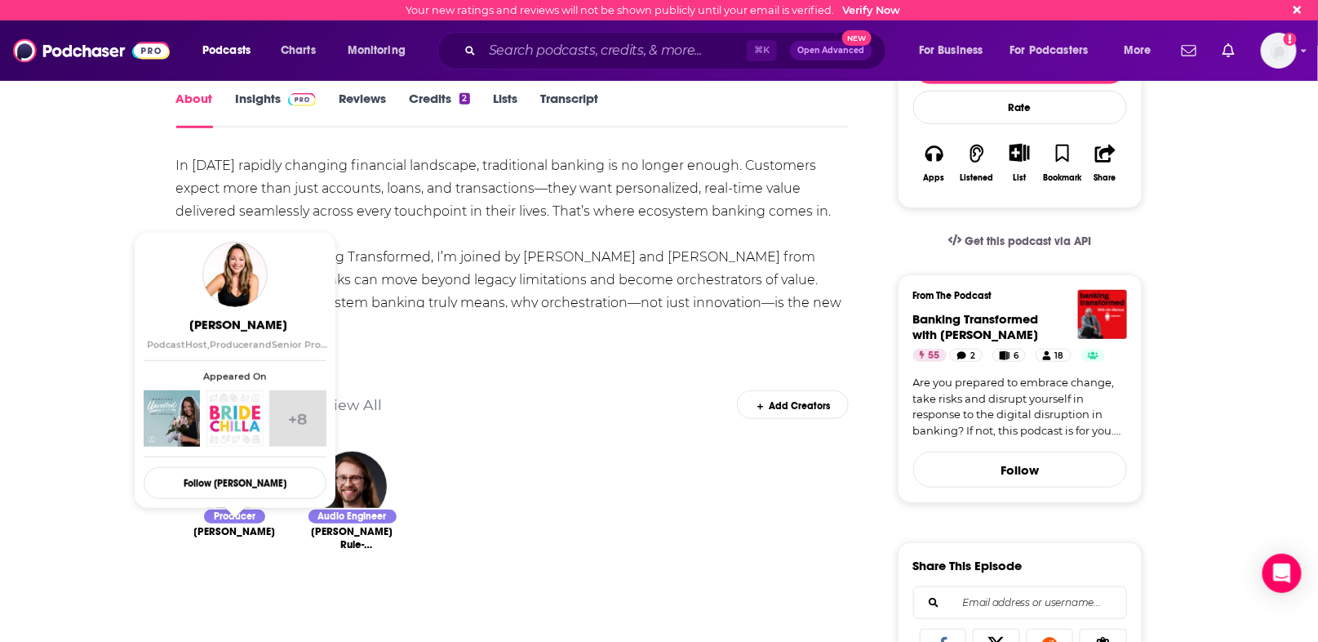
click at [427, 291] on div "In [DATE] rapidly changing financial landscape, traditional banking is no longe…" at bounding box center [512, 405] width 673 height 503
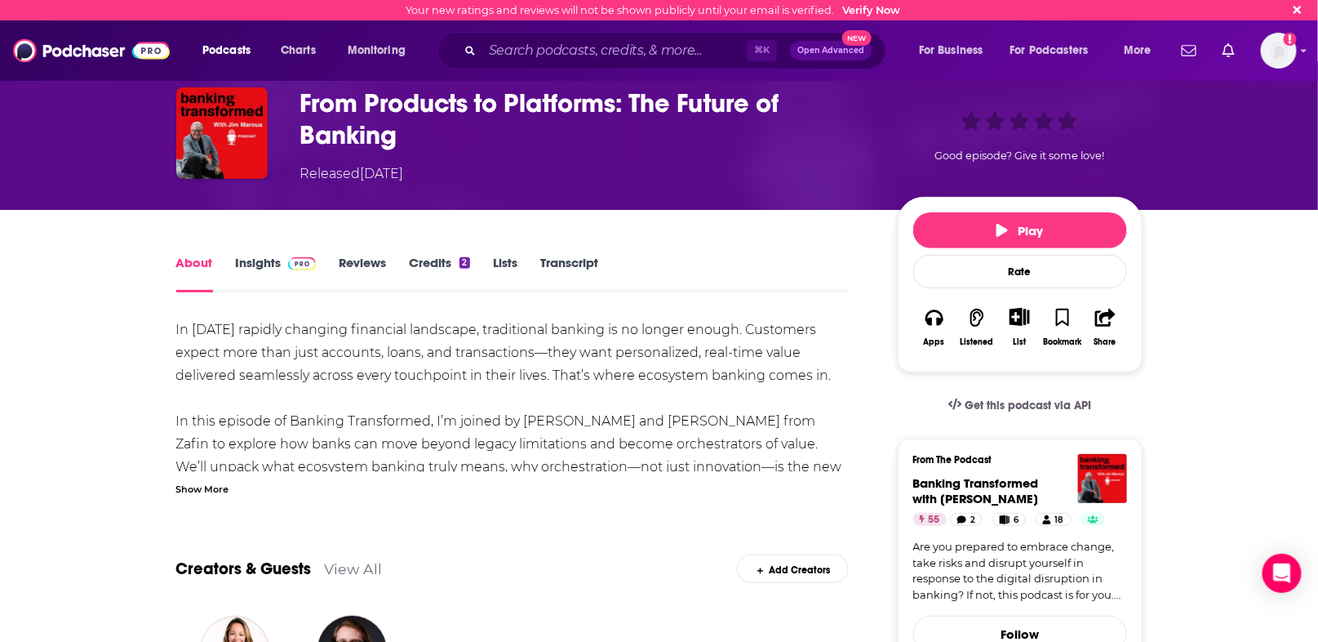
scroll to position [51, 0]
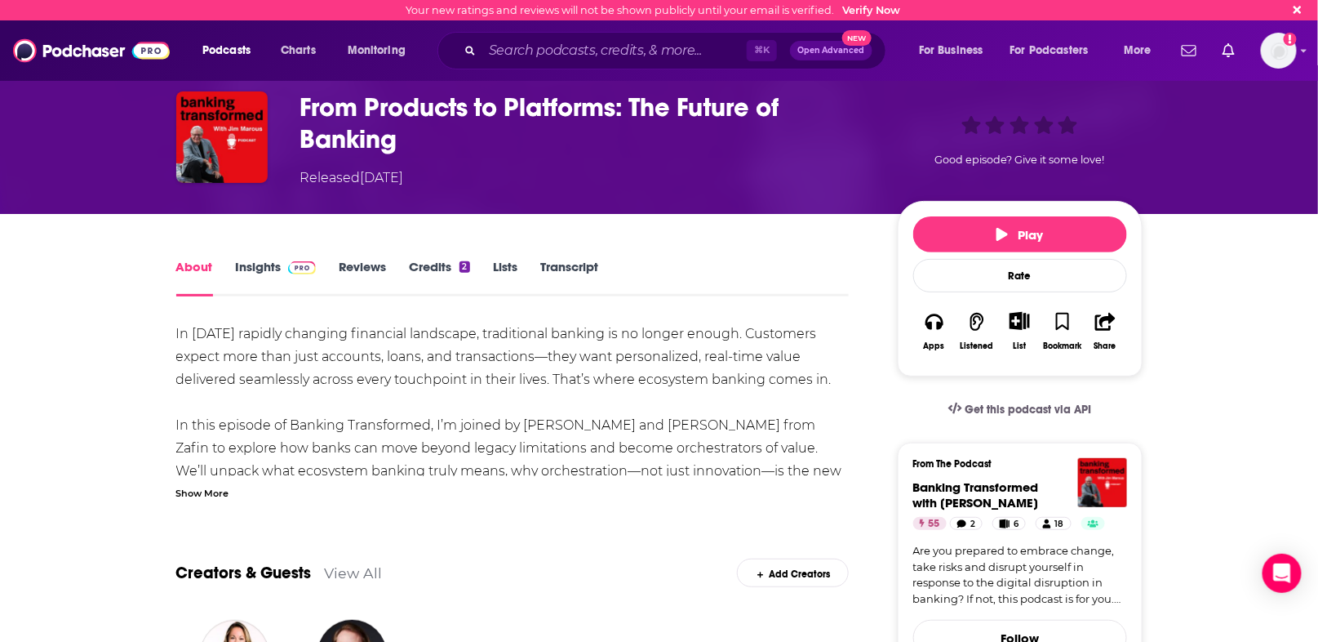
click at [580, 266] on link "Transcript" at bounding box center [569, 278] width 58 height 38
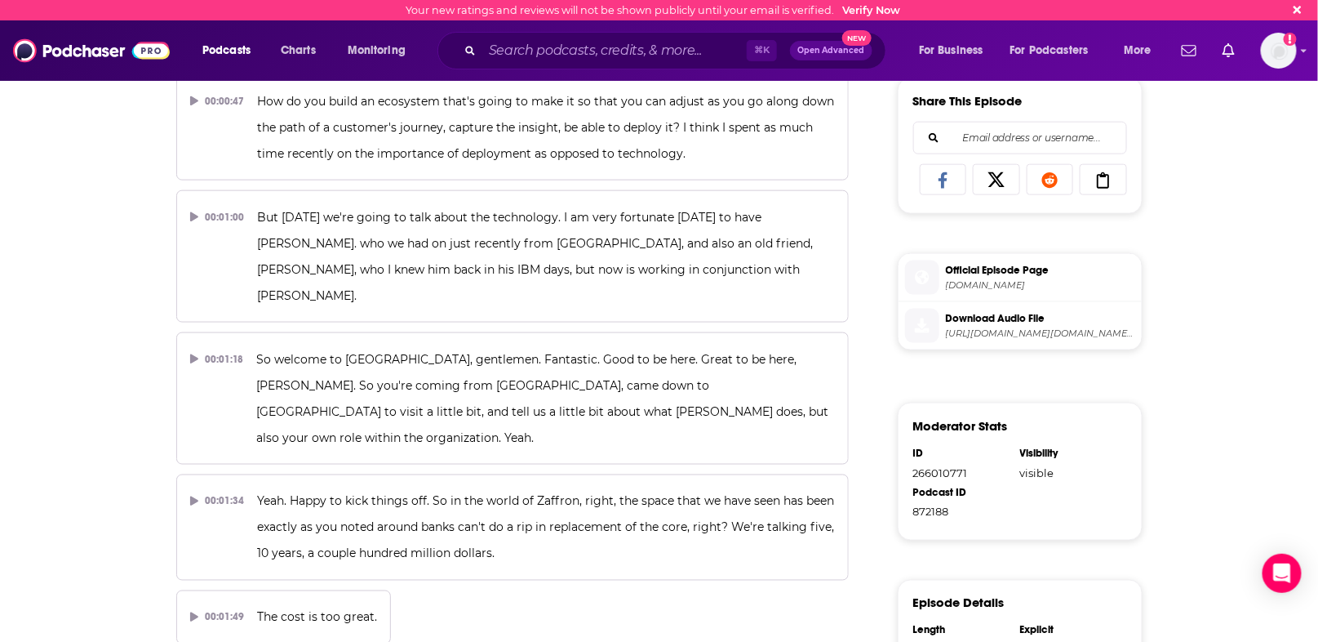
scroll to position [687, 0]
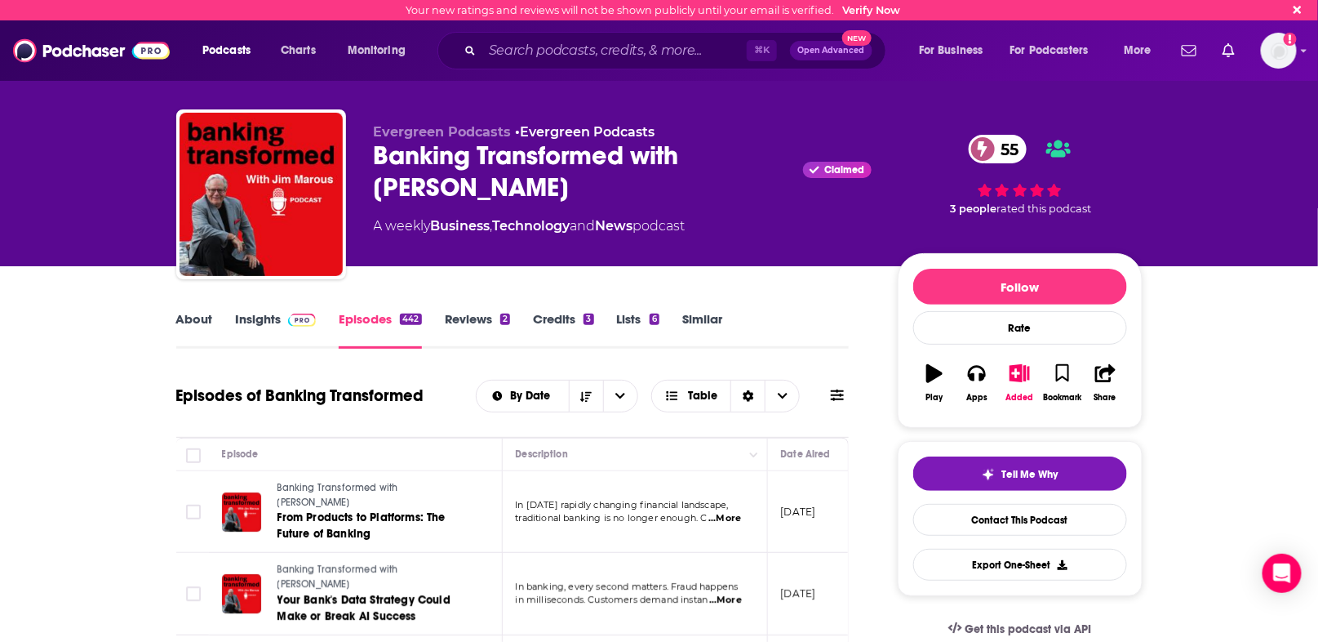
click at [706, 323] on link "Similar" at bounding box center [702, 330] width 40 height 38
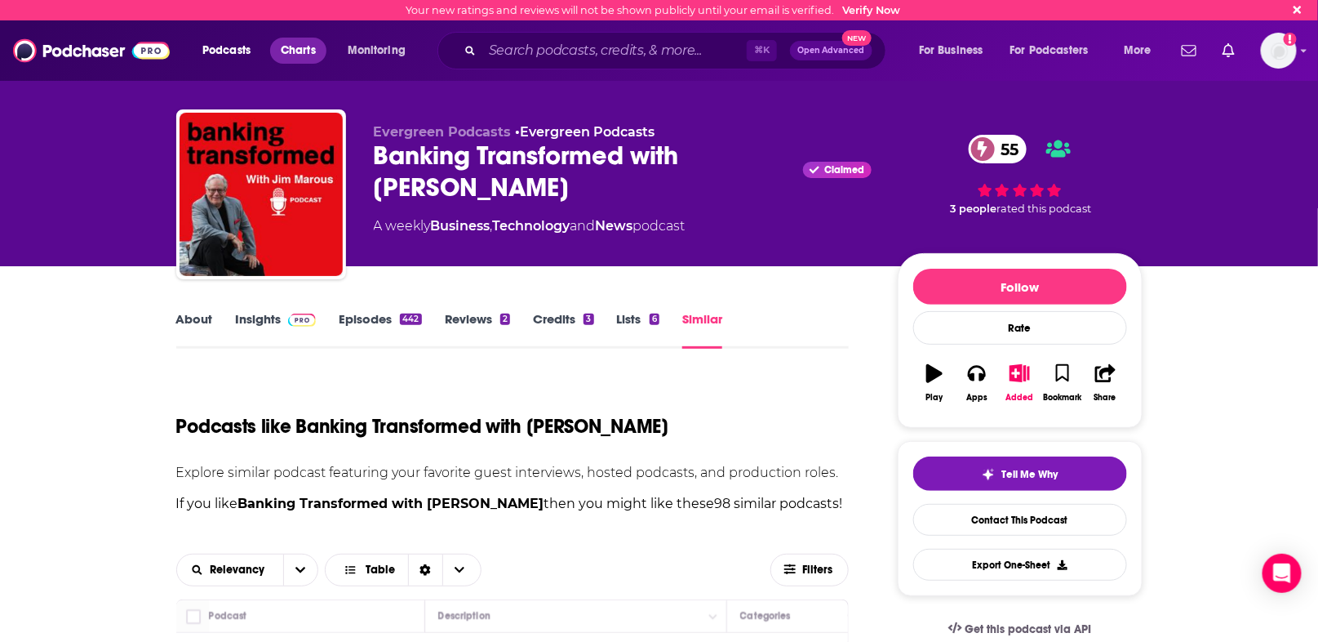
click at [295, 58] on span "Charts" at bounding box center [298, 50] width 35 height 23
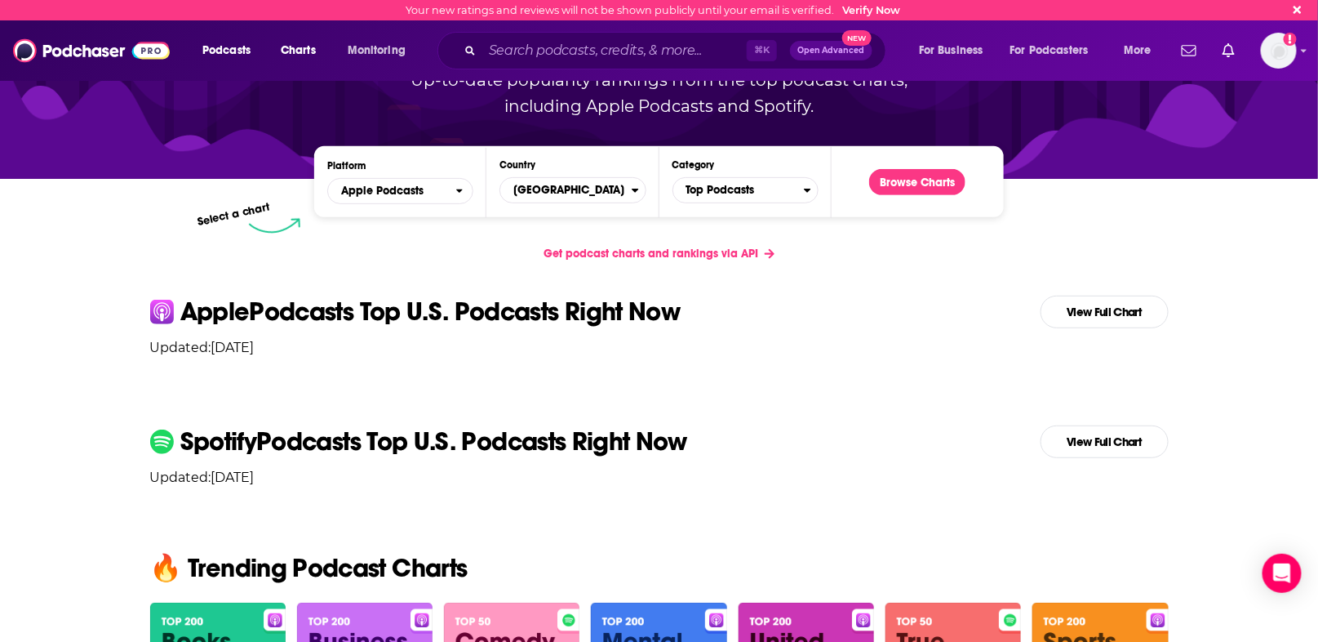
scroll to position [158, 0]
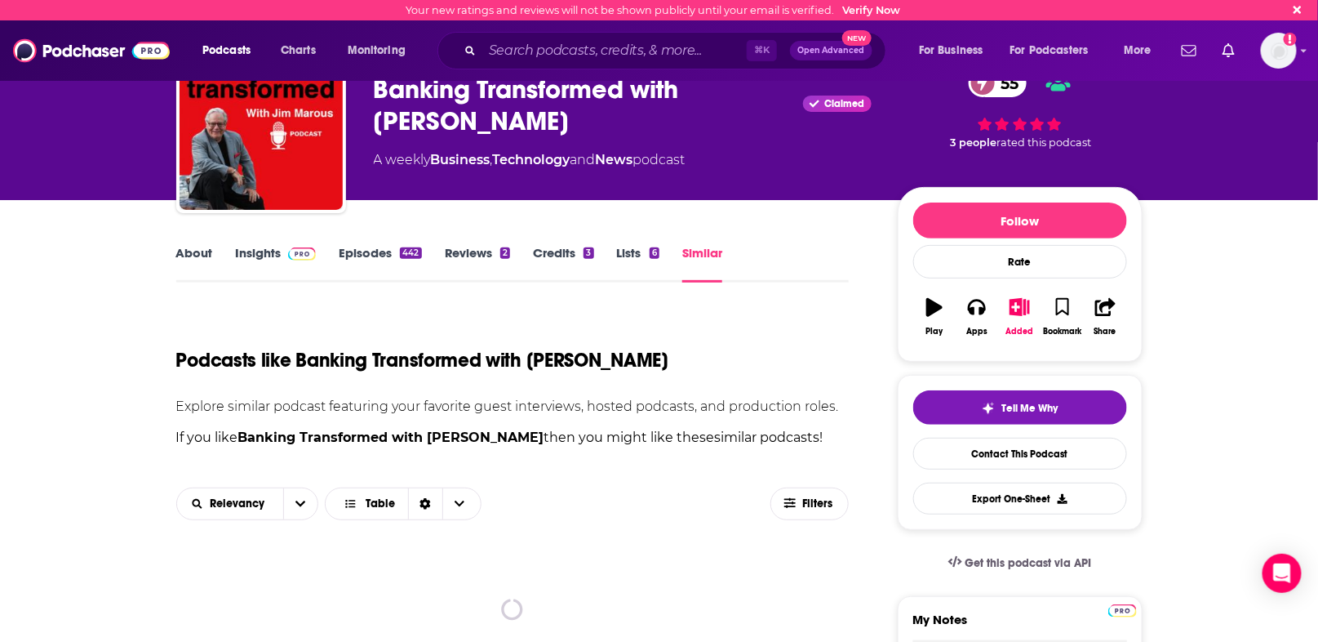
scroll to position [62, 0]
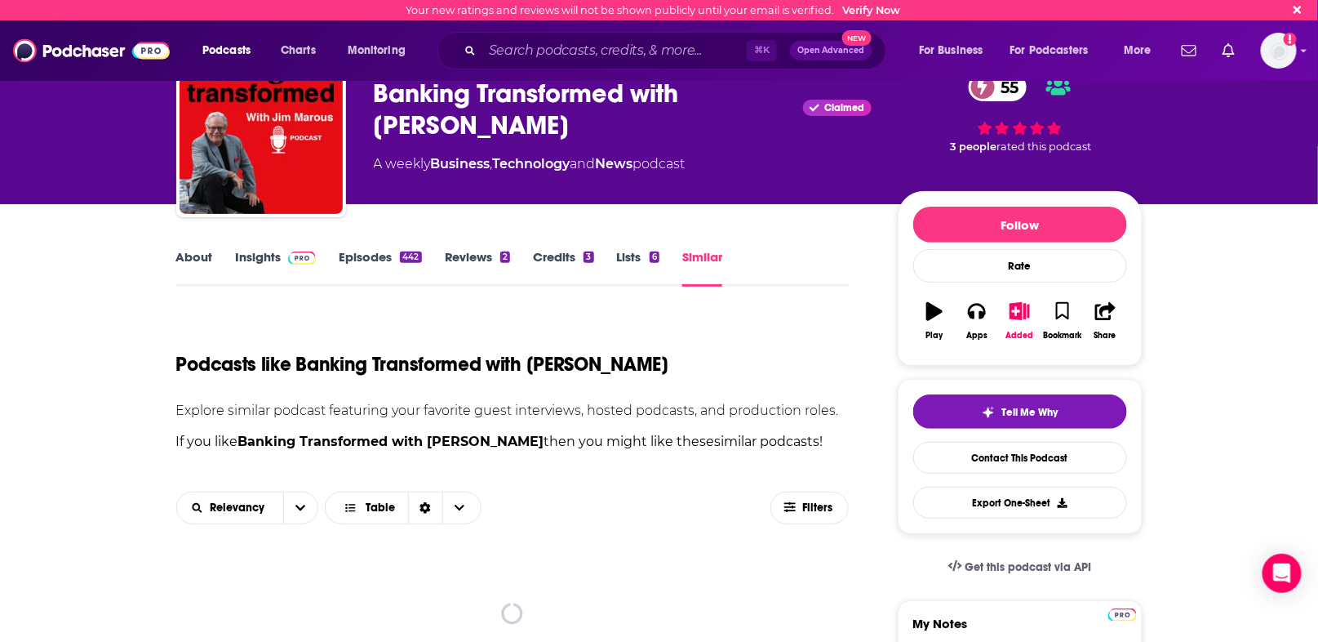
click at [353, 256] on link "Episodes 442" at bounding box center [380, 268] width 82 height 38
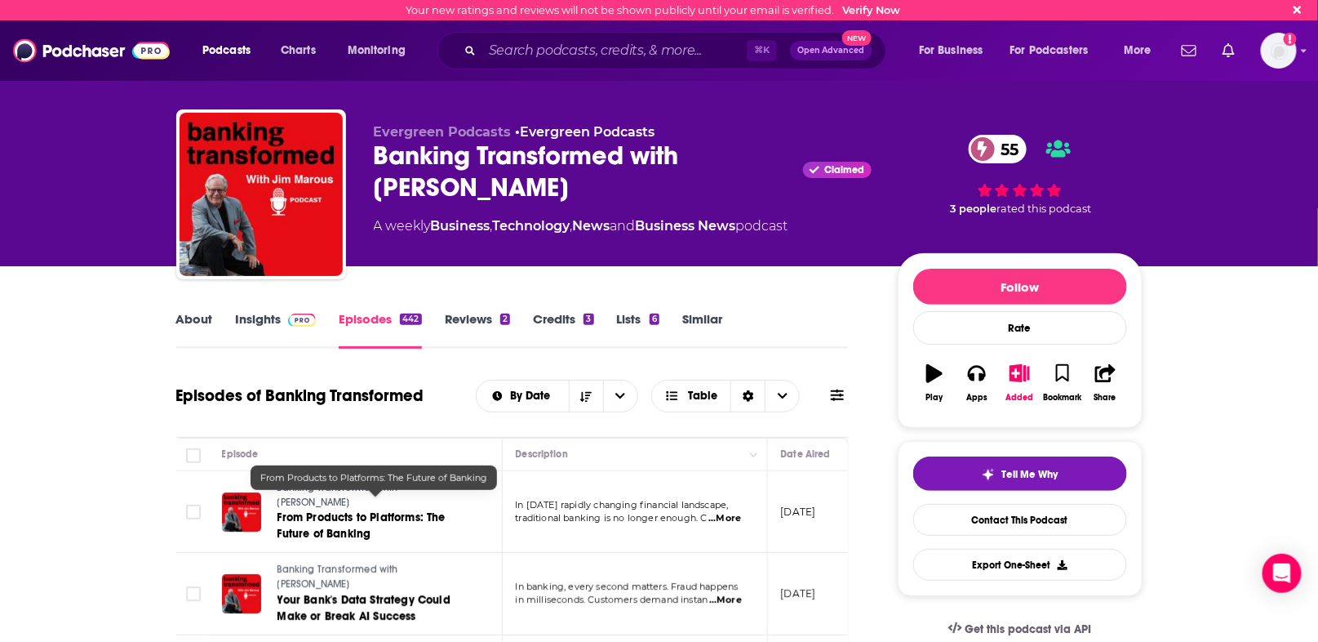
click at [316, 510] on span "From Products to Platforms: The Future of Banking" at bounding box center [362, 525] width 168 height 30
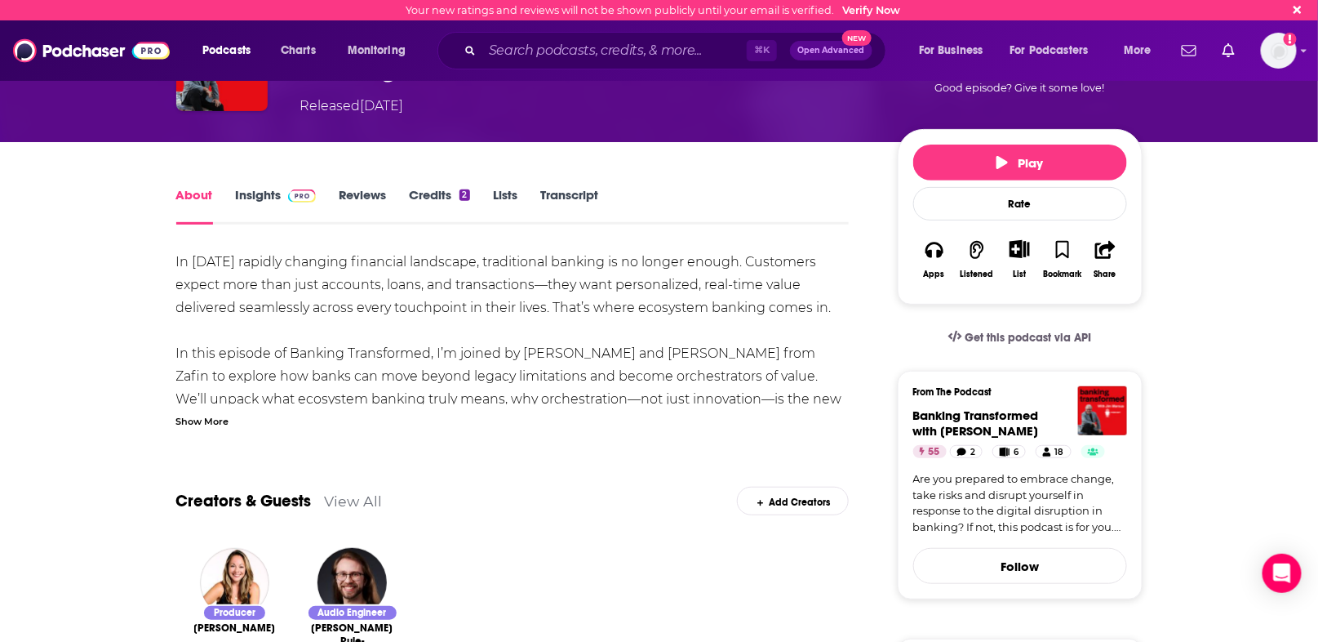
scroll to position [161, 0]
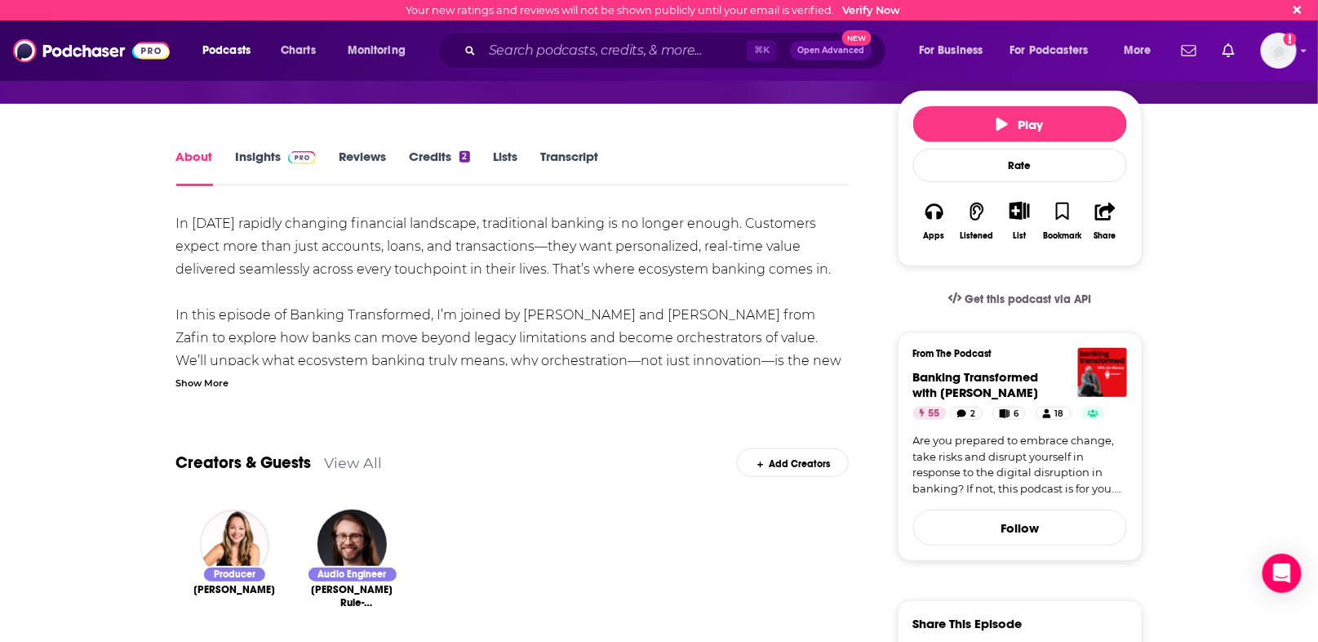
click at [244, 574] on div "Producer" at bounding box center [234, 574] width 64 height 17
click at [244, 584] on span "[PERSON_NAME]" at bounding box center [235, 589] width 82 height 13
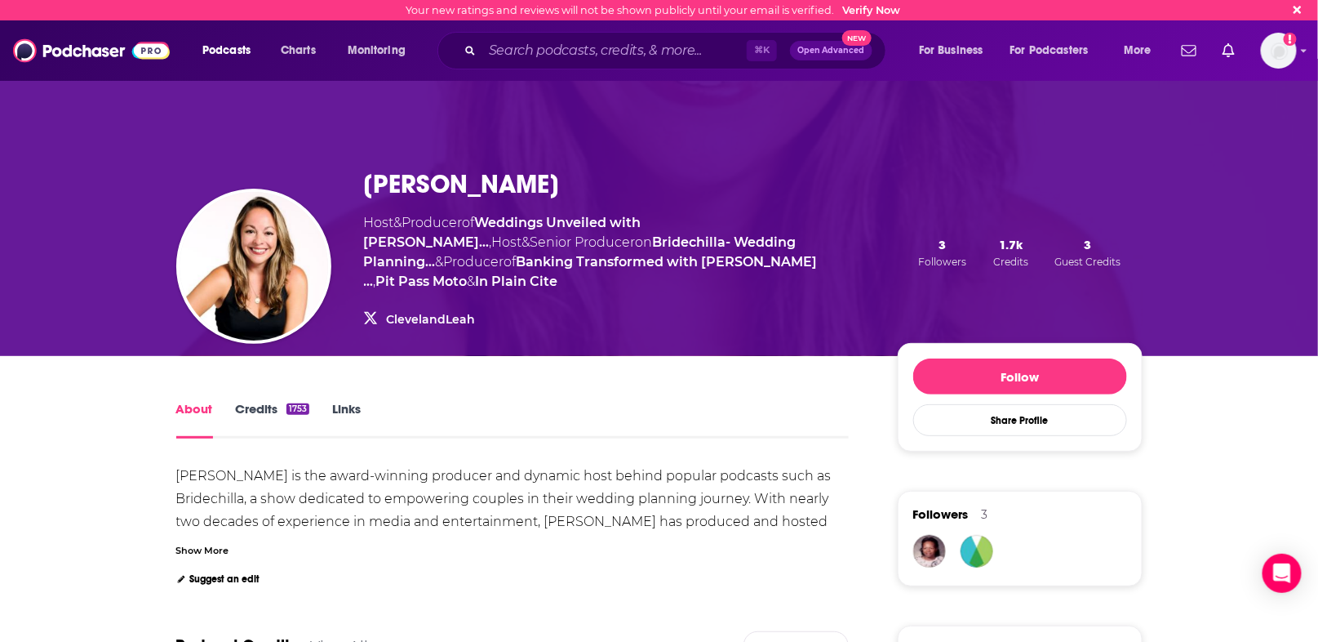
click at [423, 312] on link "ClevelandLeah" at bounding box center [431, 319] width 89 height 15
click at [655, 323] on div "[PERSON_NAME] Host & Producer of Weddings Unveiled with [PERSON_NAME]… , Host &…" at bounding box center [659, 252] width 966 height 207
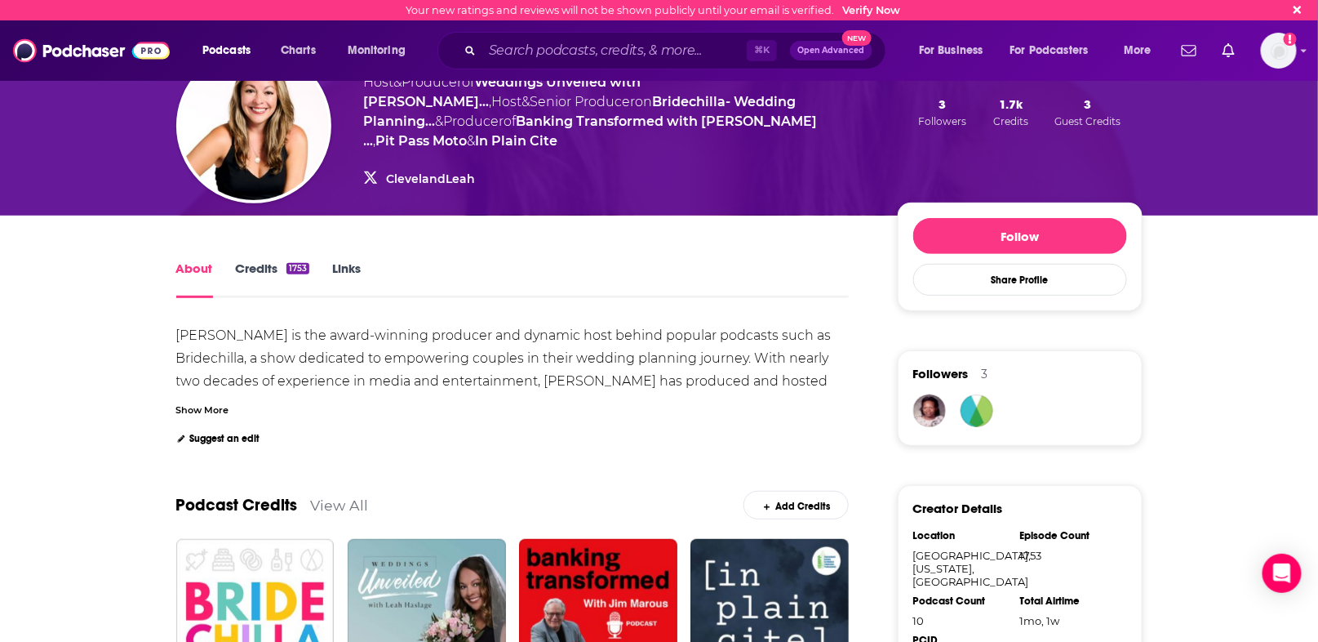
scroll to position [147, 0]
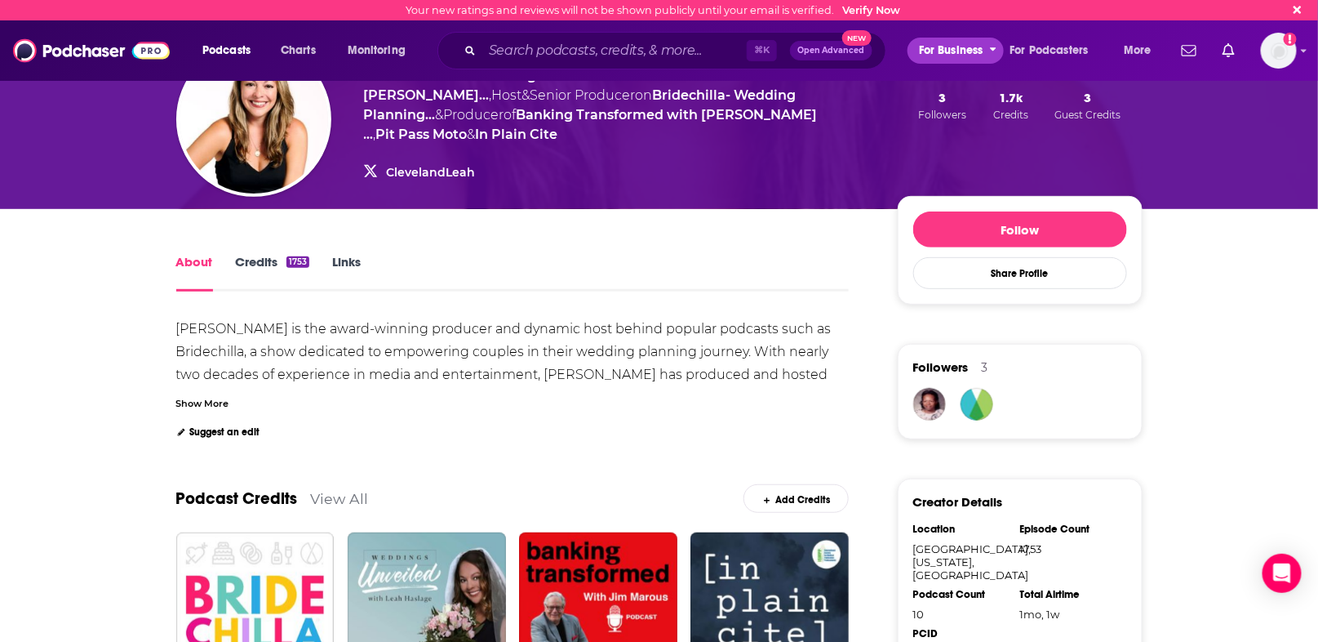
click at [991, 53] on icon "open menu" at bounding box center [993, 47] width 7 height 11
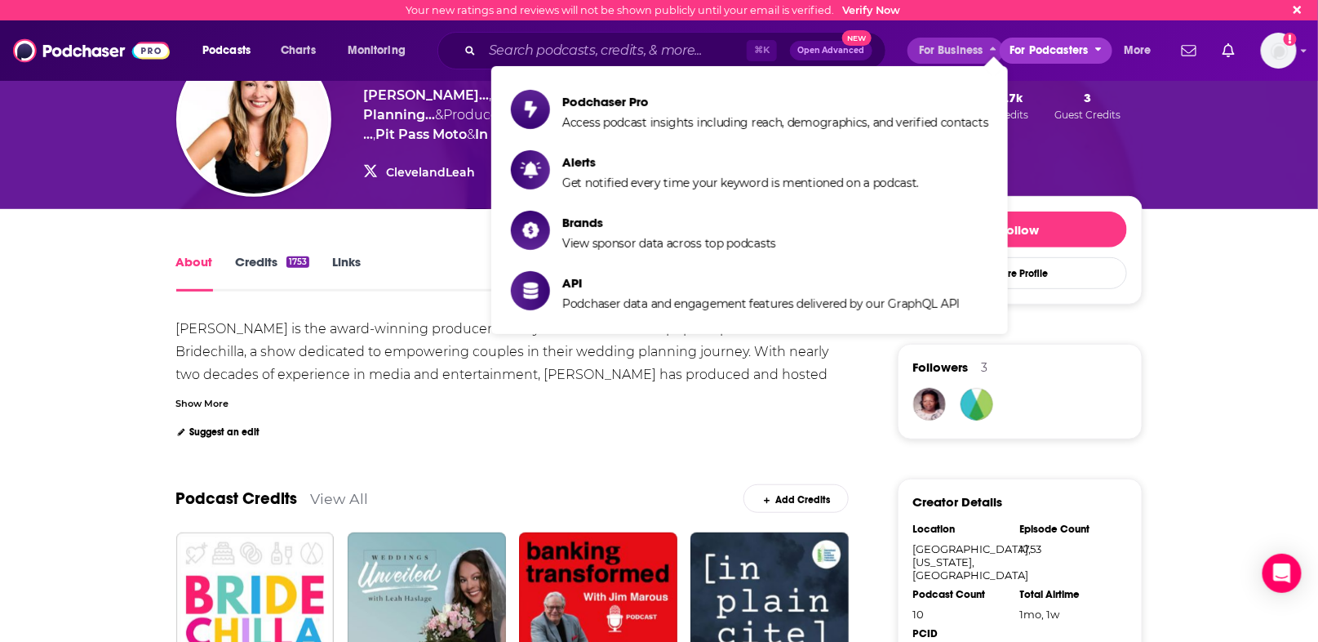
click at [1061, 45] on span "For Podcasters" at bounding box center [1049, 50] width 78 height 23
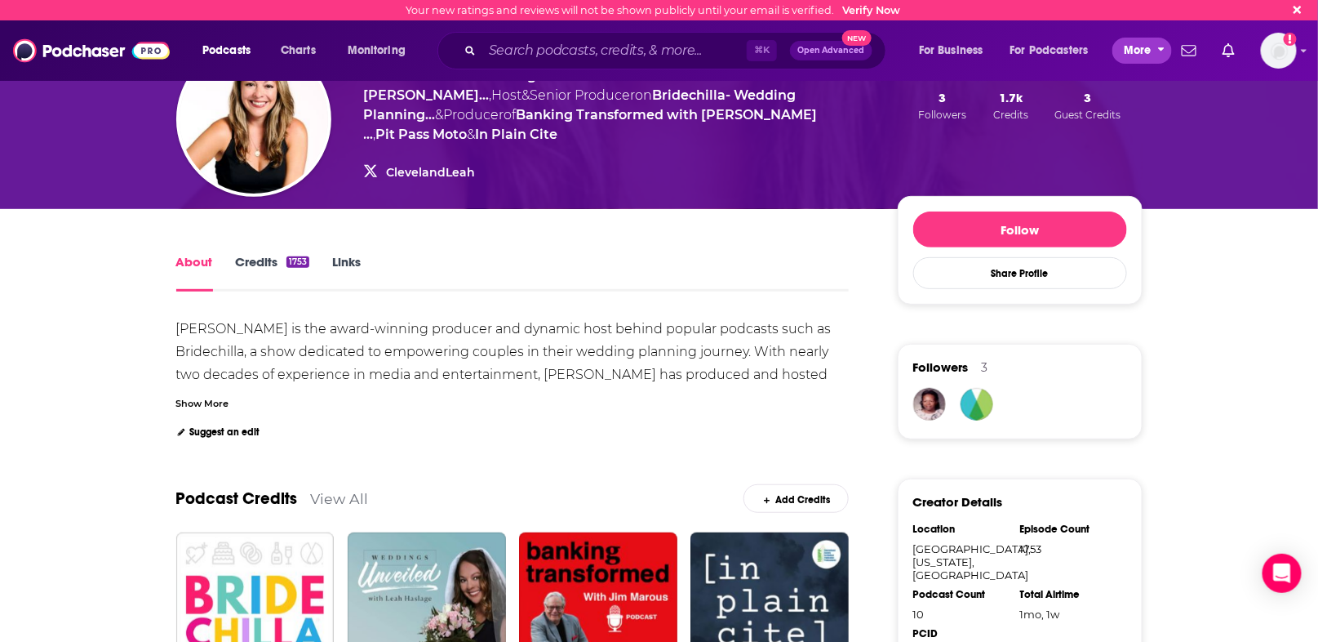
click at [1146, 54] on span "More" at bounding box center [1138, 50] width 28 height 23
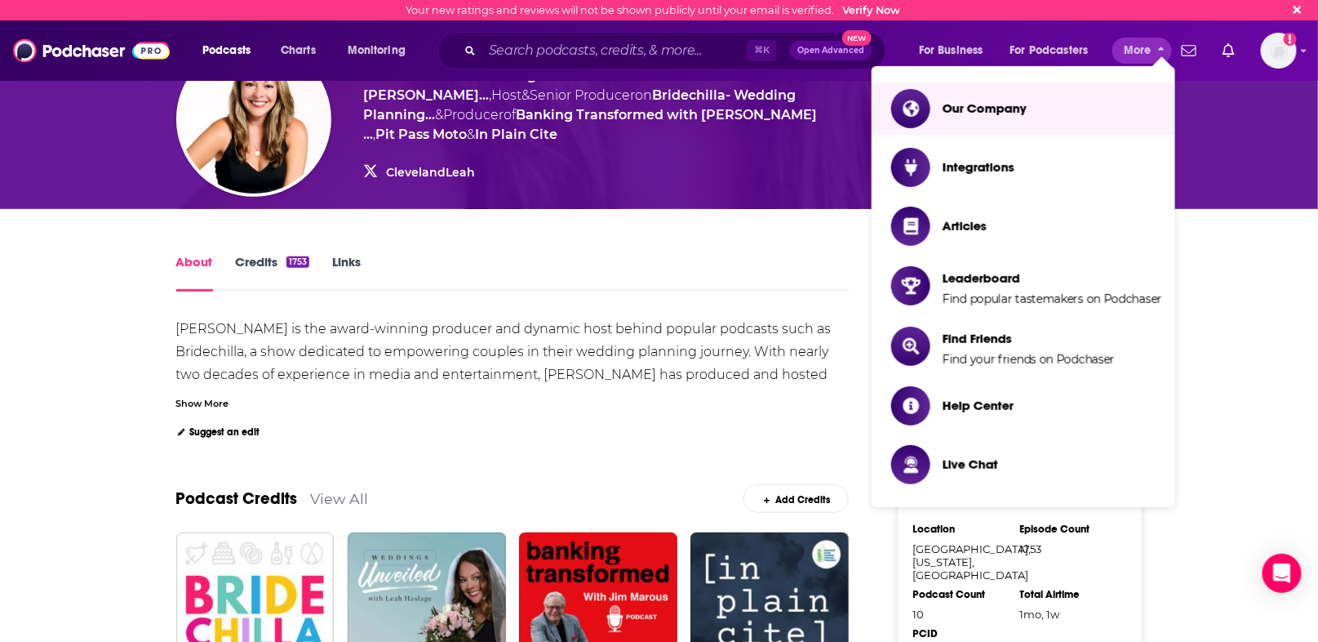
click at [596, 321] on div "[PERSON_NAME] is the award-winning producer and dynamic host behind popular pod…" at bounding box center [512, 443] width 673 height 244
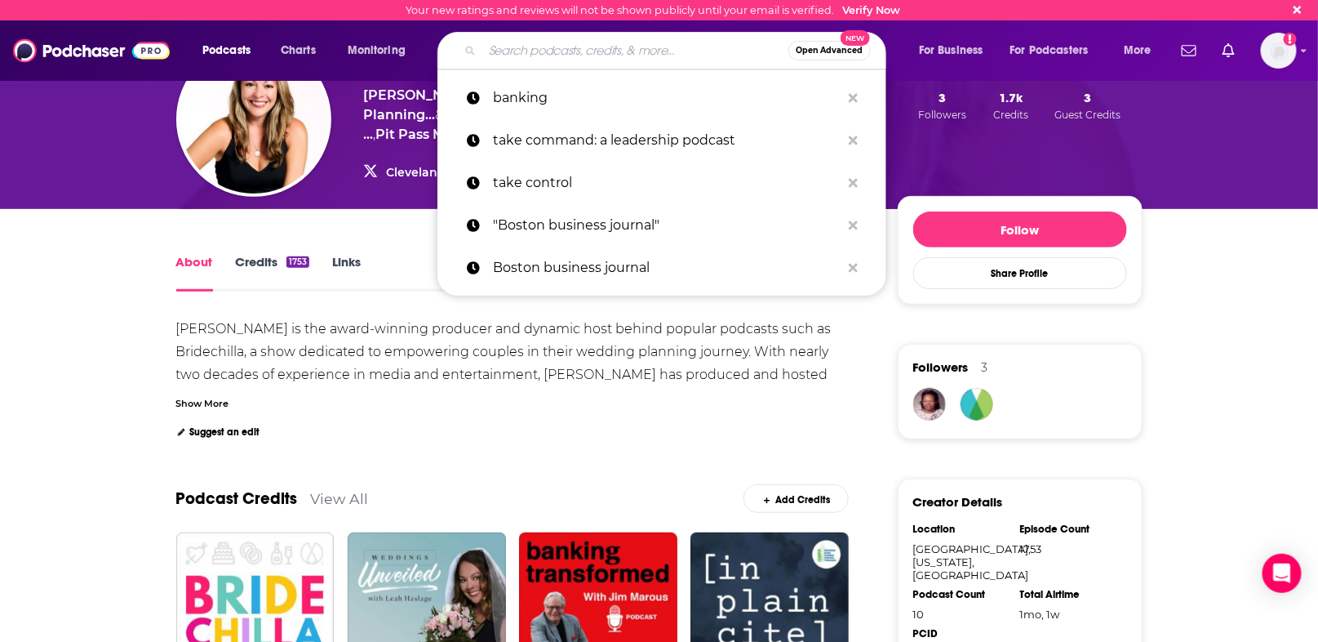
click at [552, 51] on input "Search podcasts, credits, & more..." at bounding box center [635, 51] width 306 height 26
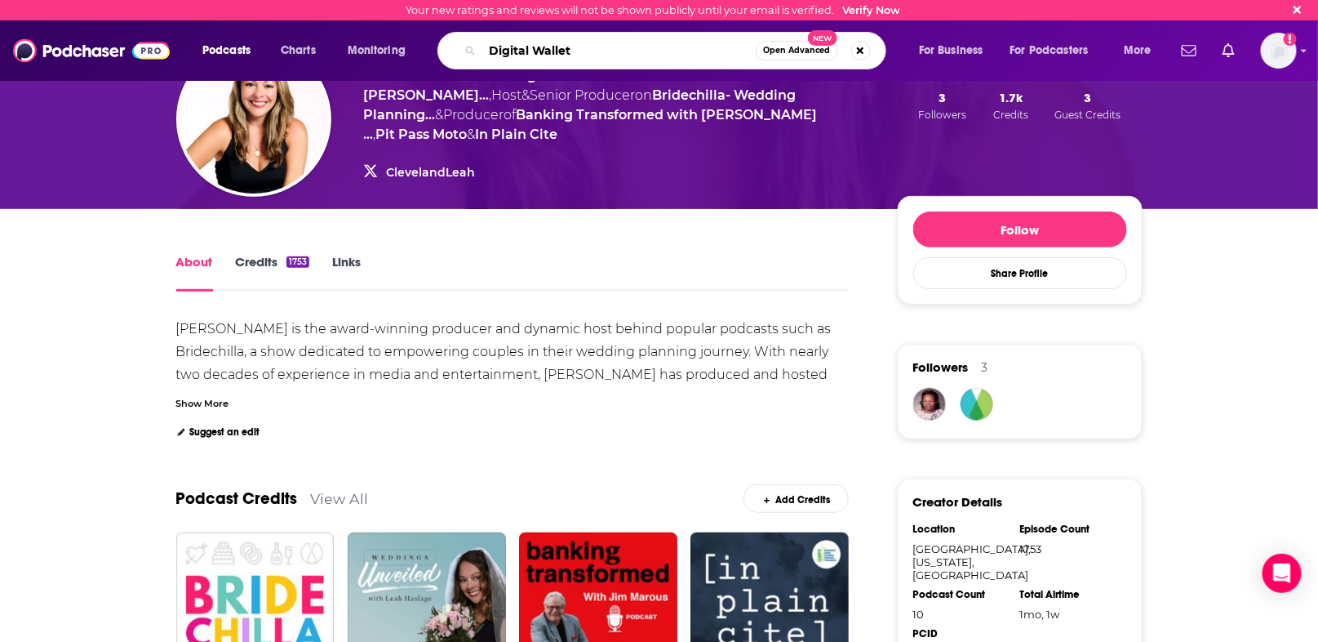
type input "Digital Wallets"
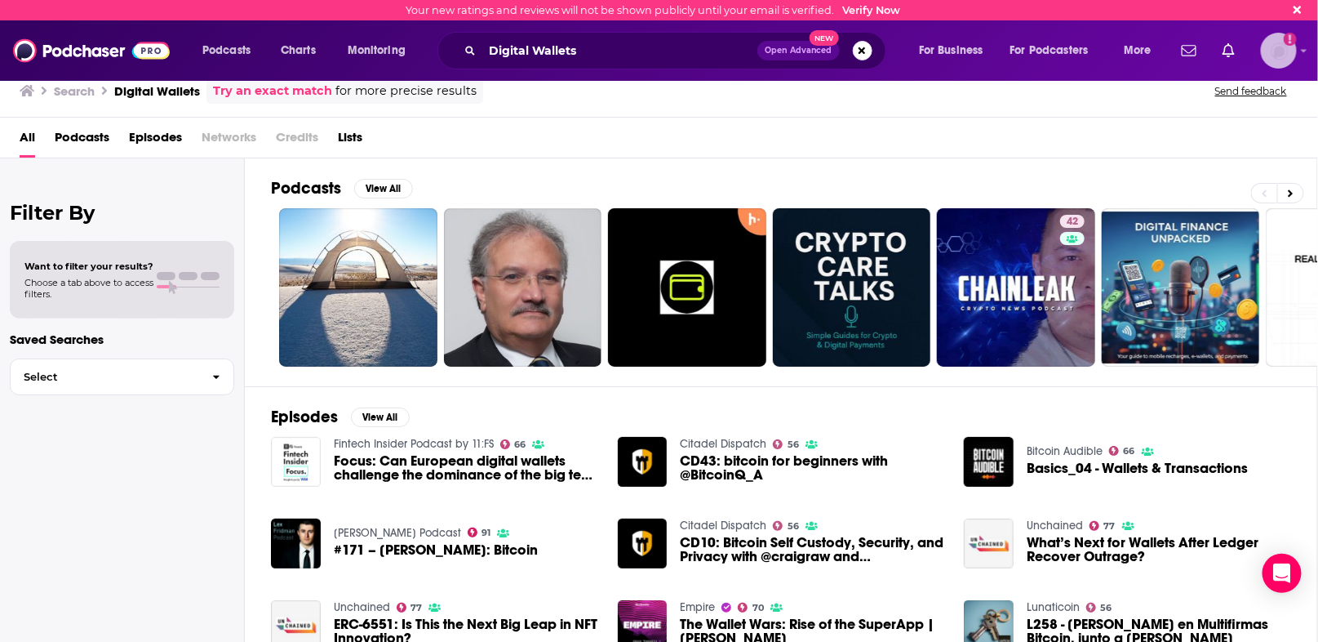
click at [1303, 50] on icon "Show profile menu" at bounding box center [1305, 51] width 6 height 3
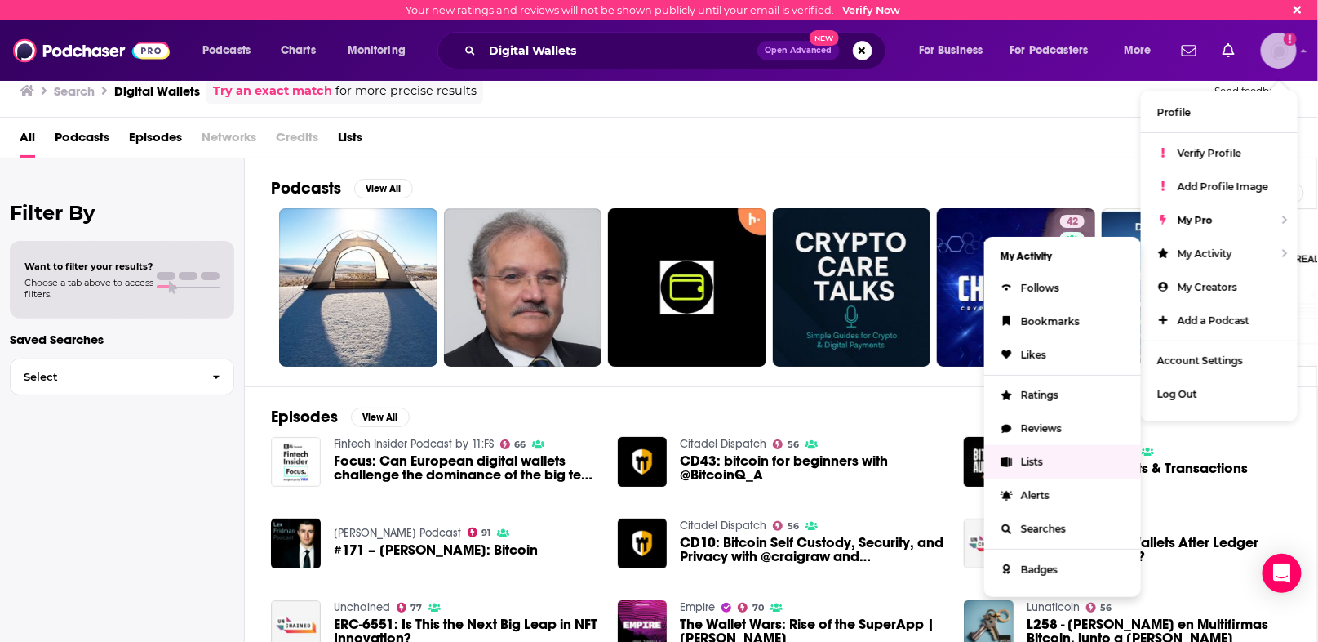
click at [1029, 462] on span "Lists" at bounding box center [1032, 461] width 22 height 12
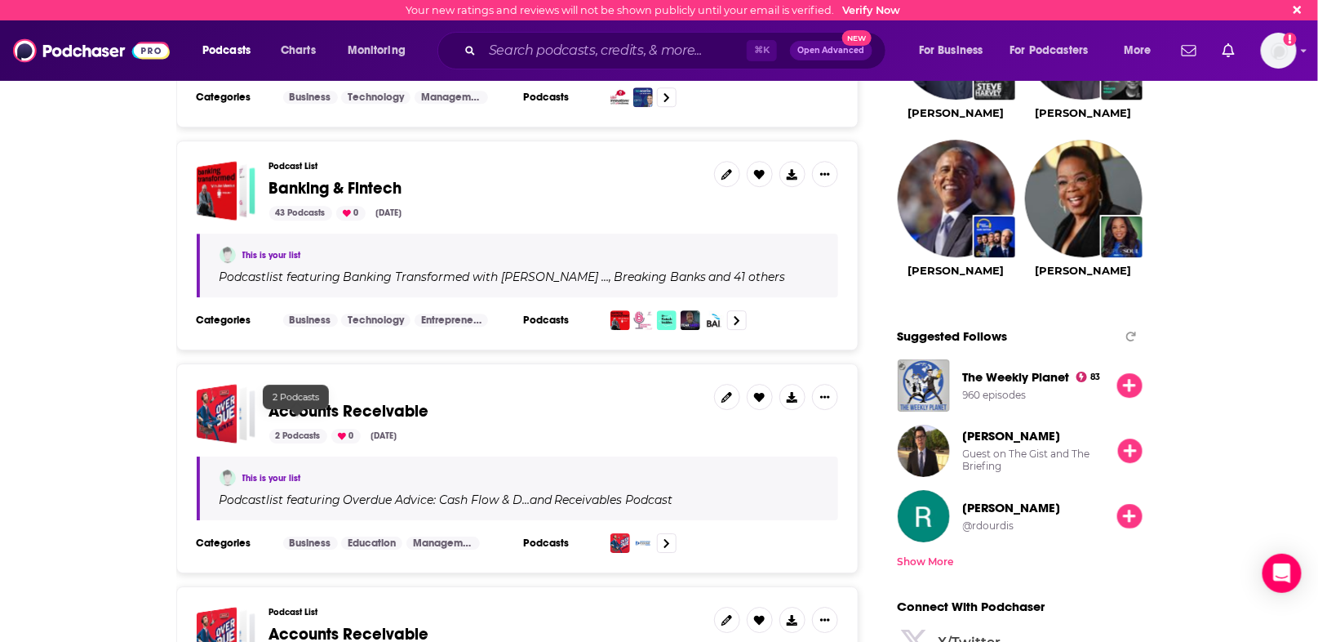
scroll to position [1664, 0]
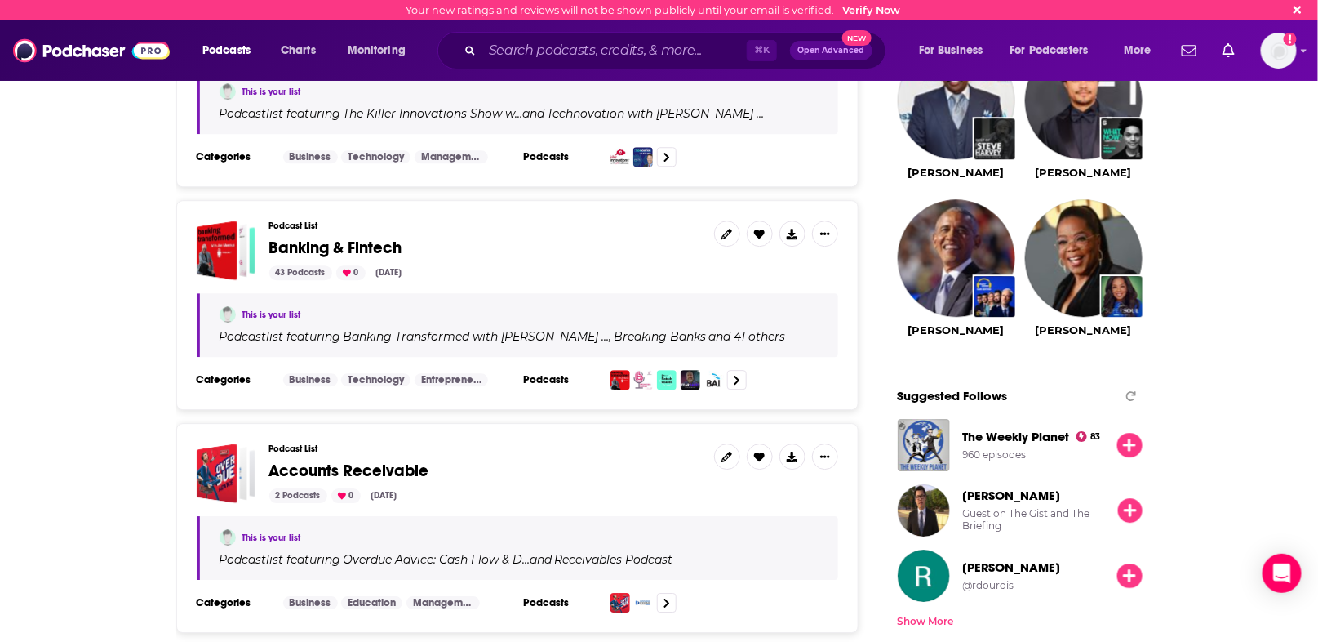
click at [286, 238] on span "Banking & Fintech" at bounding box center [335, 248] width 133 height 20
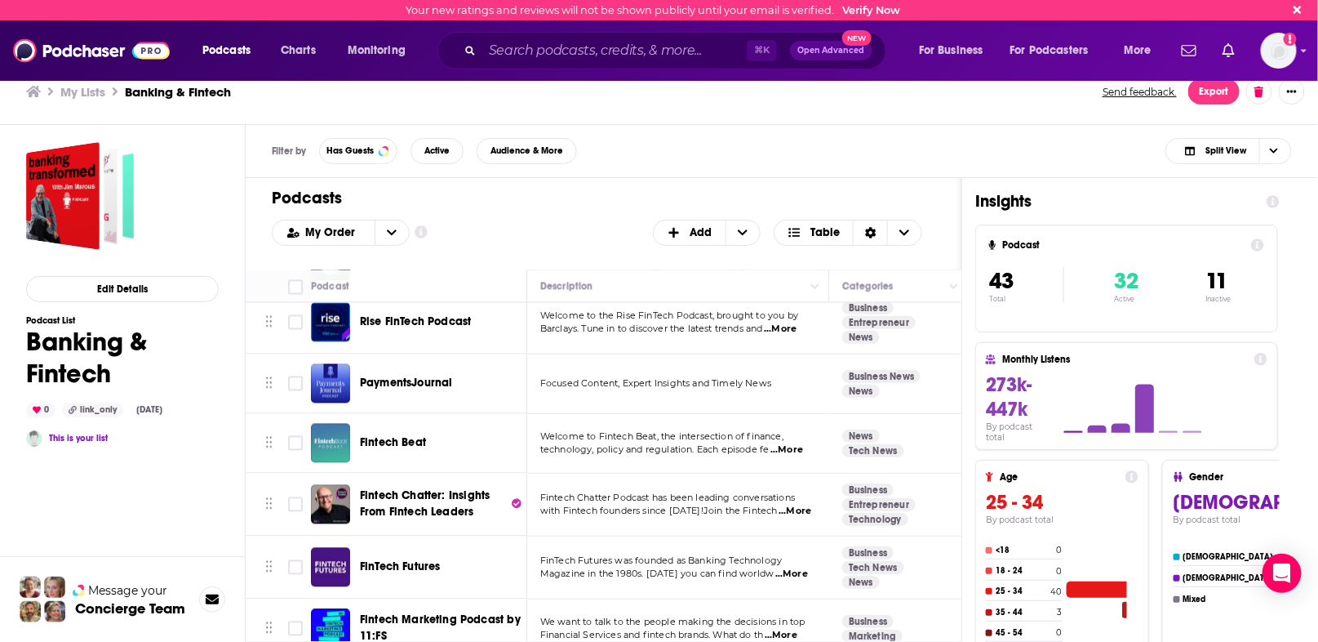
scroll to position [1351, 0]
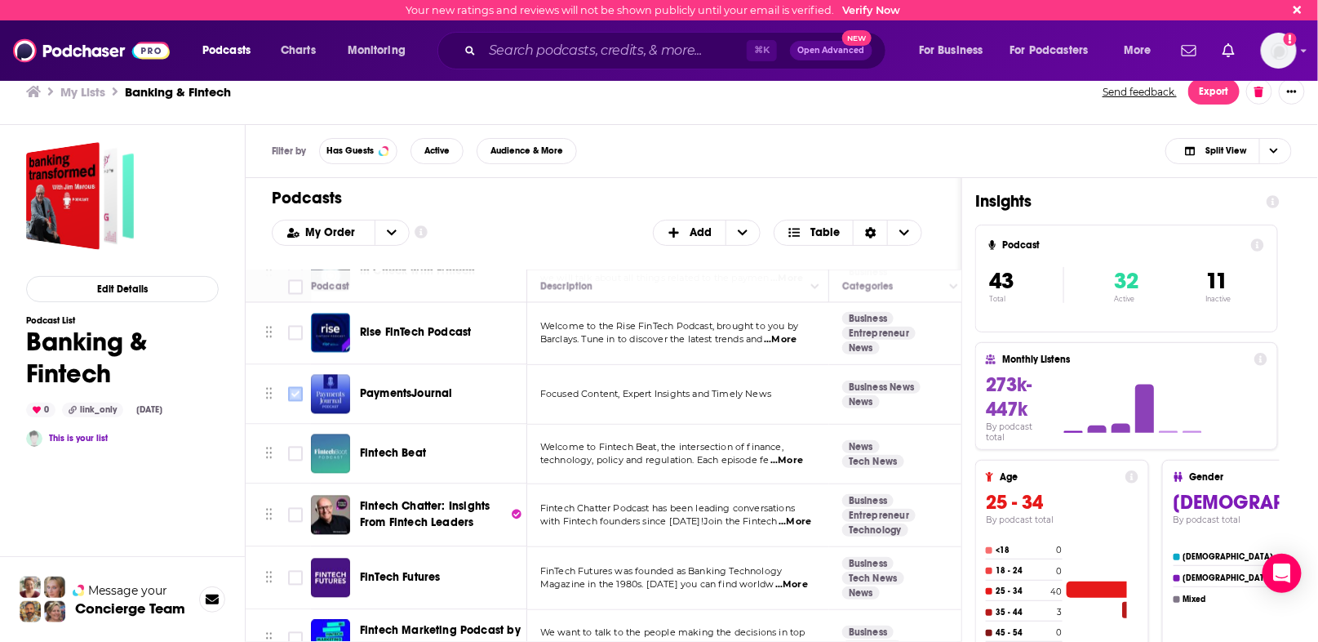
click at [298, 388] on input "Toggle select row" at bounding box center [295, 394] width 15 height 15
checkbox input "true"
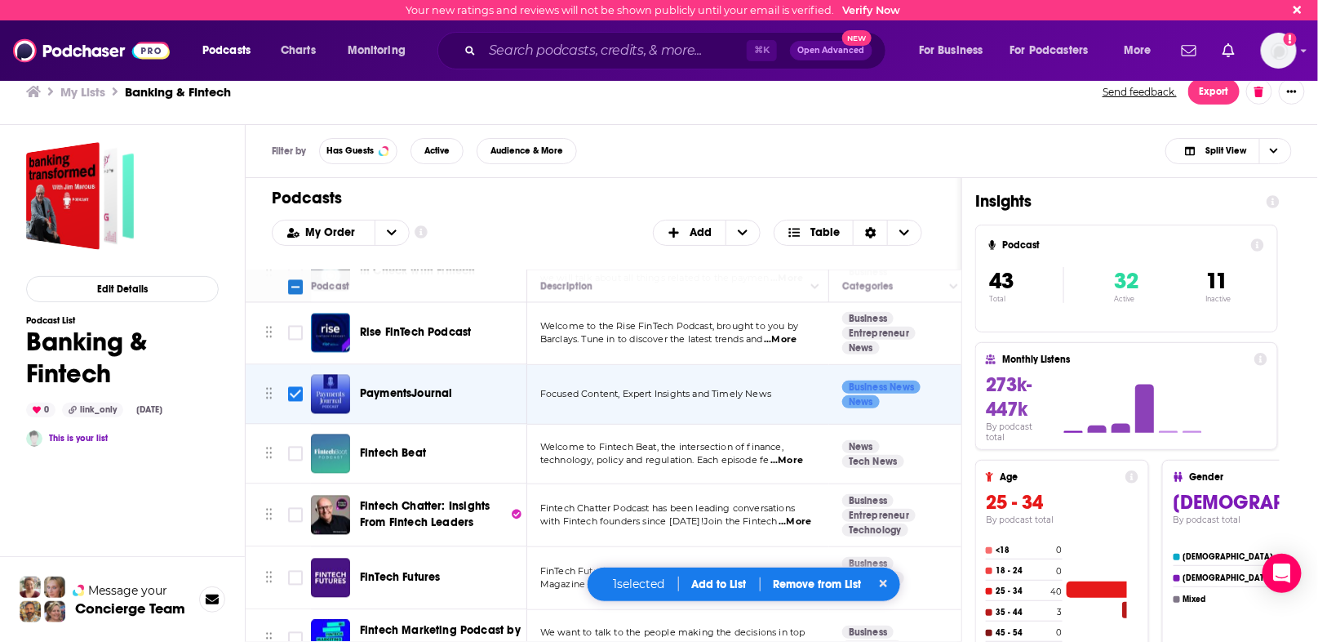
click at [713, 584] on button "Add to List" at bounding box center [719, 584] width 81 height 14
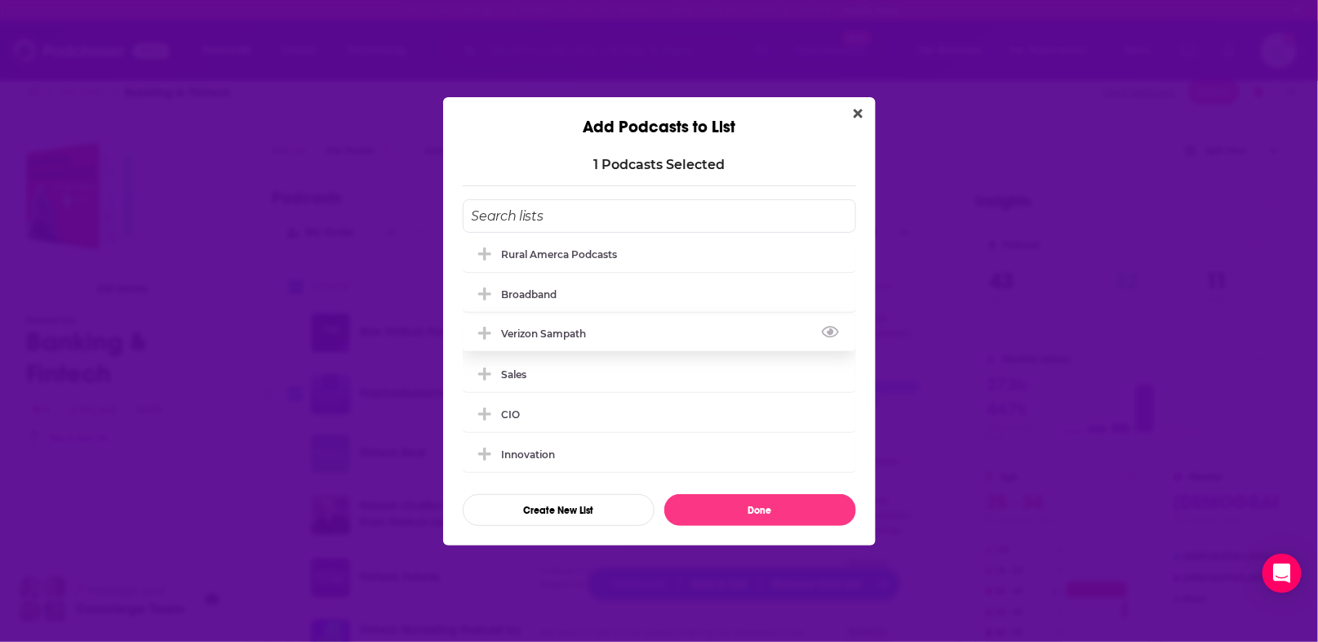
scroll to position [0, 0]
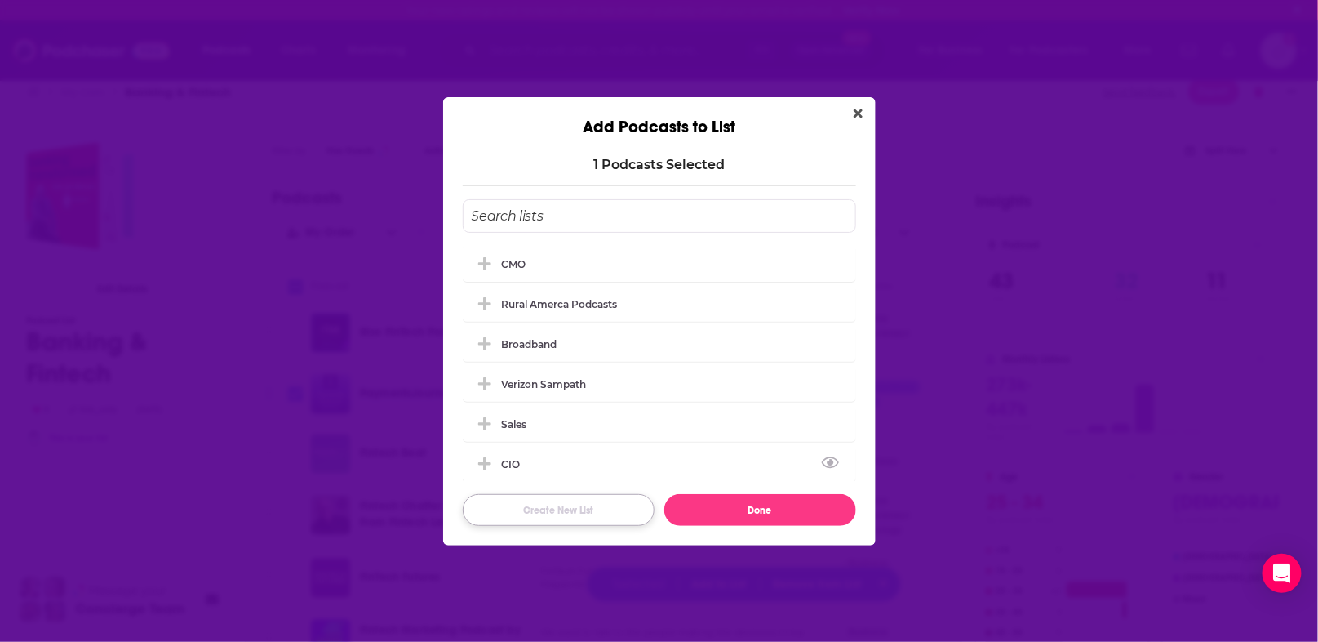
click at [580, 511] on button "Create New List" at bounding box center [559, 510] width 192 height 32
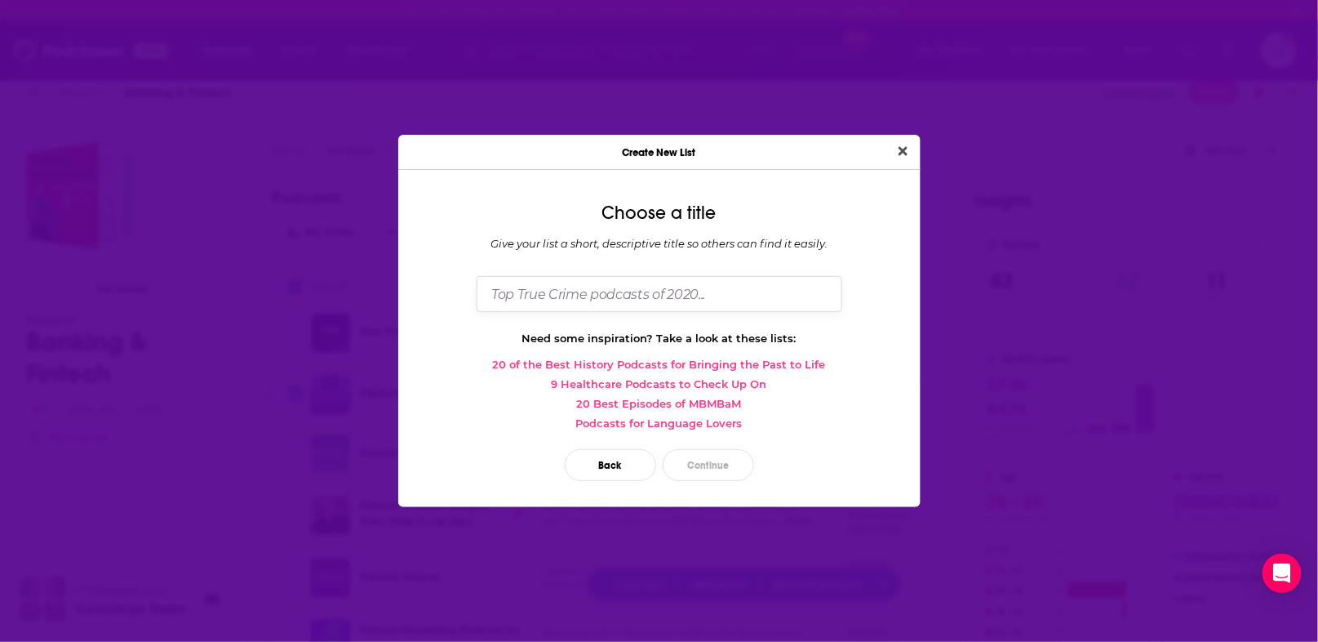
click at [597, 296] on input "Dialog" at bounding box center [660, 293] width 366 height 35
type input "Payments"
click at [709, 473] on button "Continue" at bounding box center [708, 465] width 91 height 32
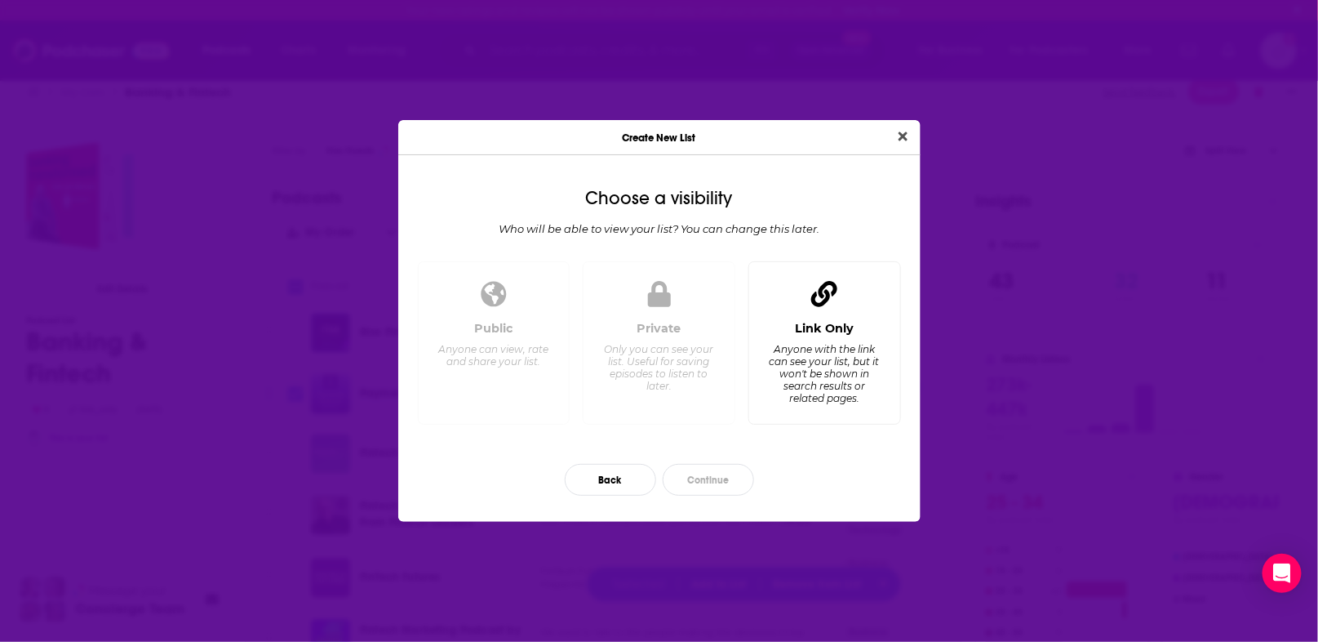
click at [802, 335] on div "Link Only" at bounding box center [824, 328] width 59 height 15
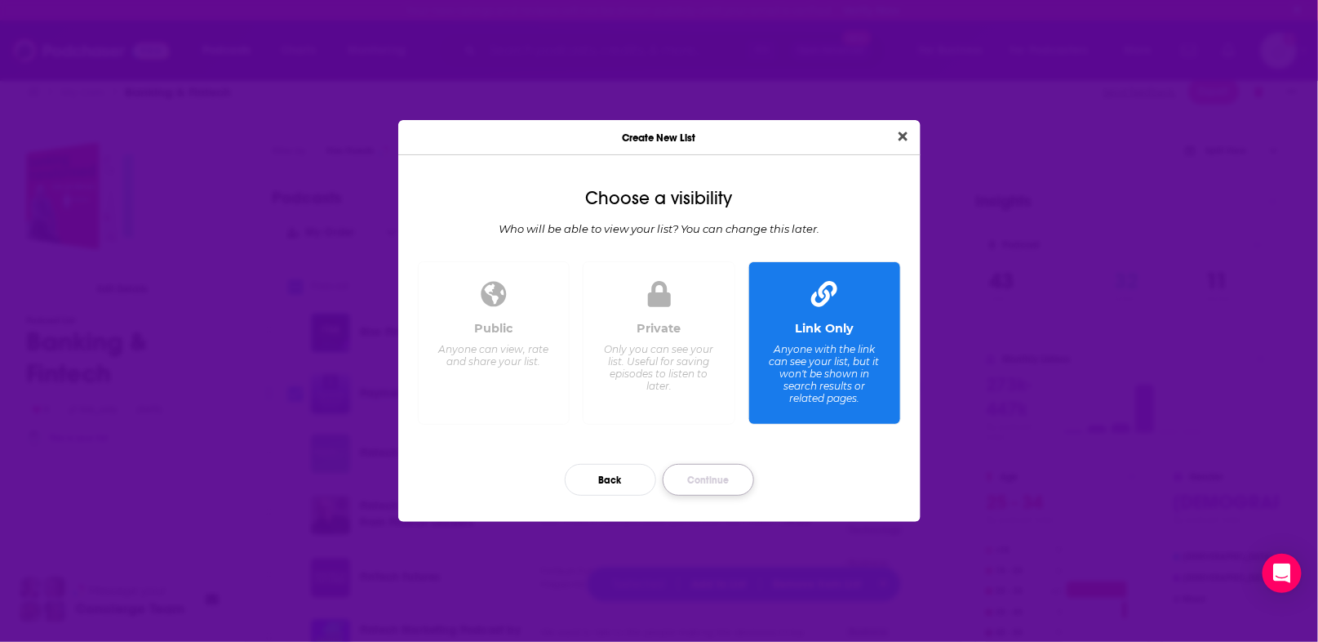
click at [700, 479] on button "Continue" at bounding box center [708, 480] width 91 height 32
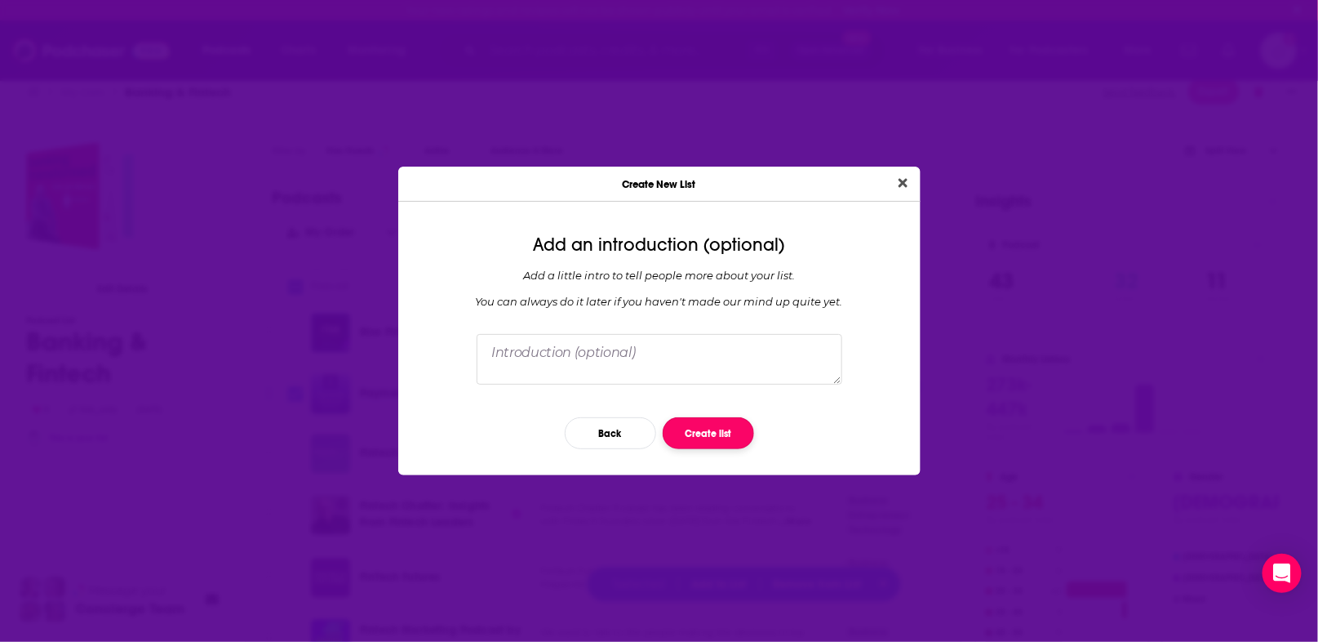
click at [704, 434] on button "Create list" at bounding box center [708, 433] width 91 height 32
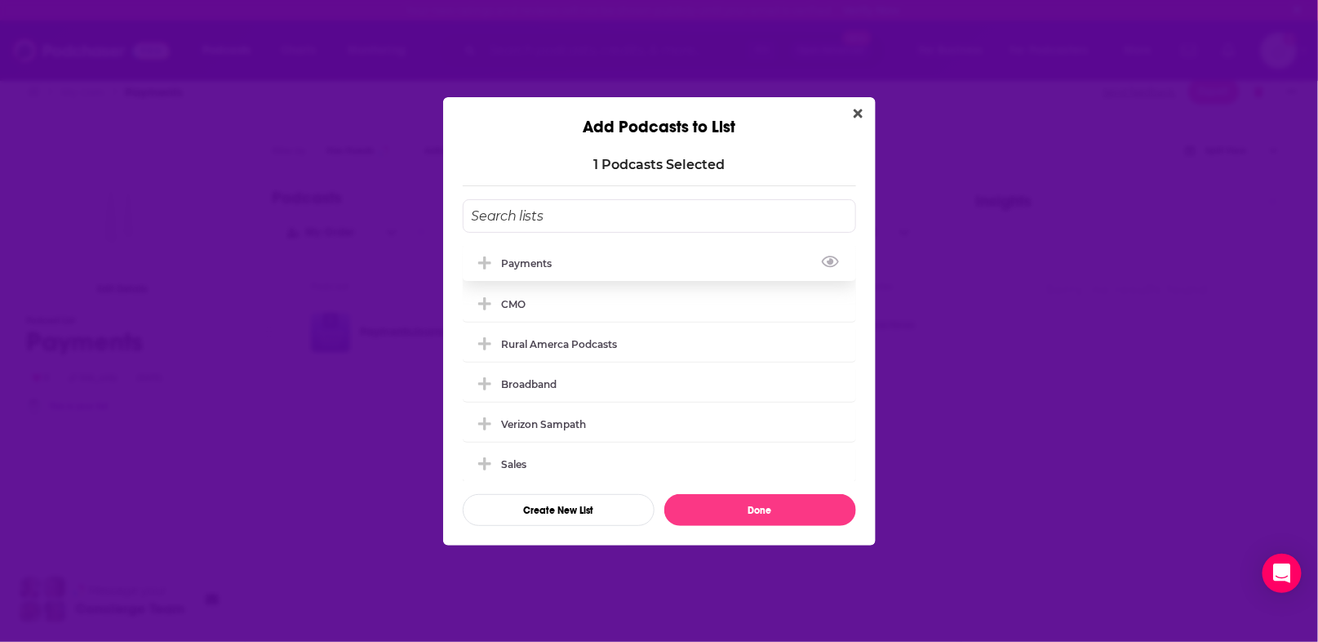
click at [483, 263] on icon "Add Podcast To List" at bounding box center [484, 262] width 12 height 12
click at [498, 150] on div "1 Podcast s Selected Payments CMO Rural Amerca Podcasts Broadband Verizon Sampa…" at bounding box center [659, 341] width 433 height 408
click at [862, 108] on button "Close" at bounding box center [858, 114] width 22 height 20
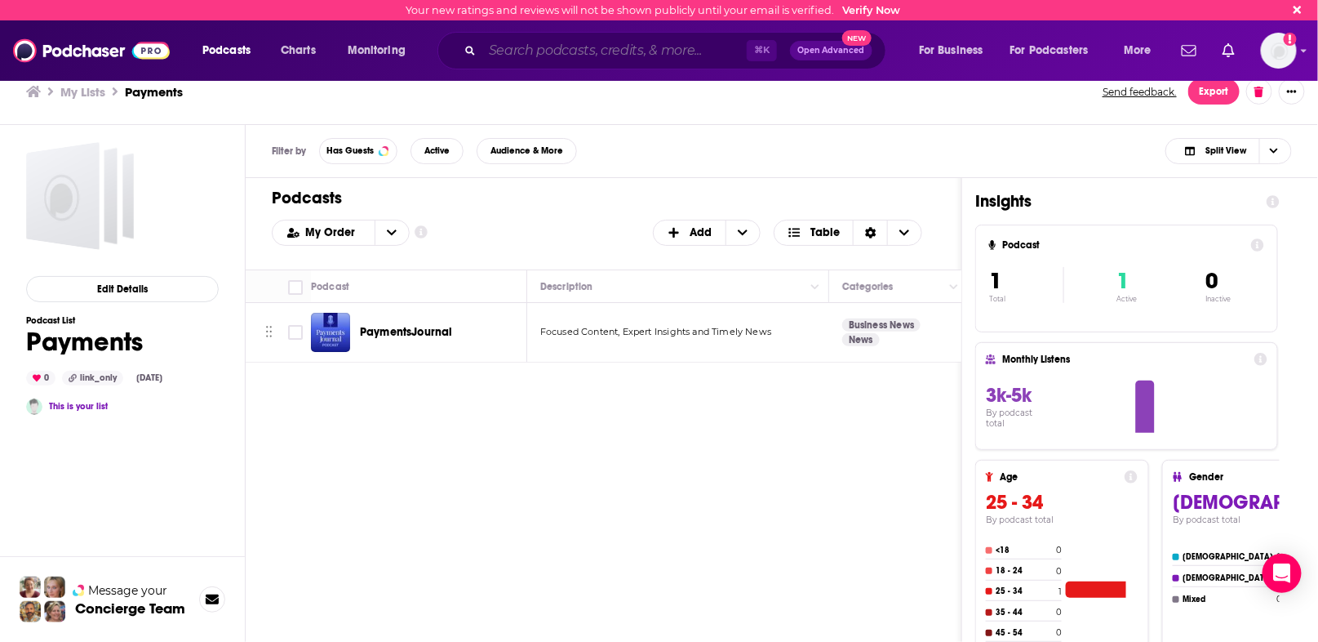
click at [548, 49] on input "Search podcasts, credits, & more..." at bounding box center [614, 51] width 264 height 26
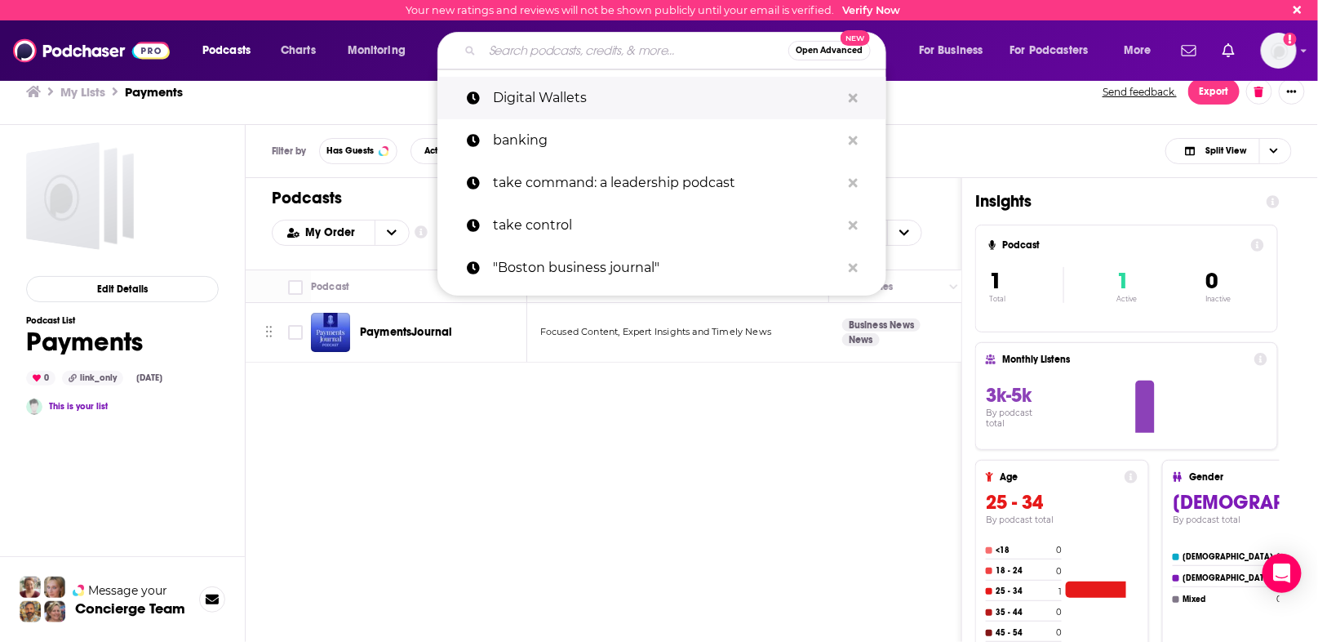
click at [553, 105] on p "Digital Wallets" at bounding box center [667, 98] width 348 height 42
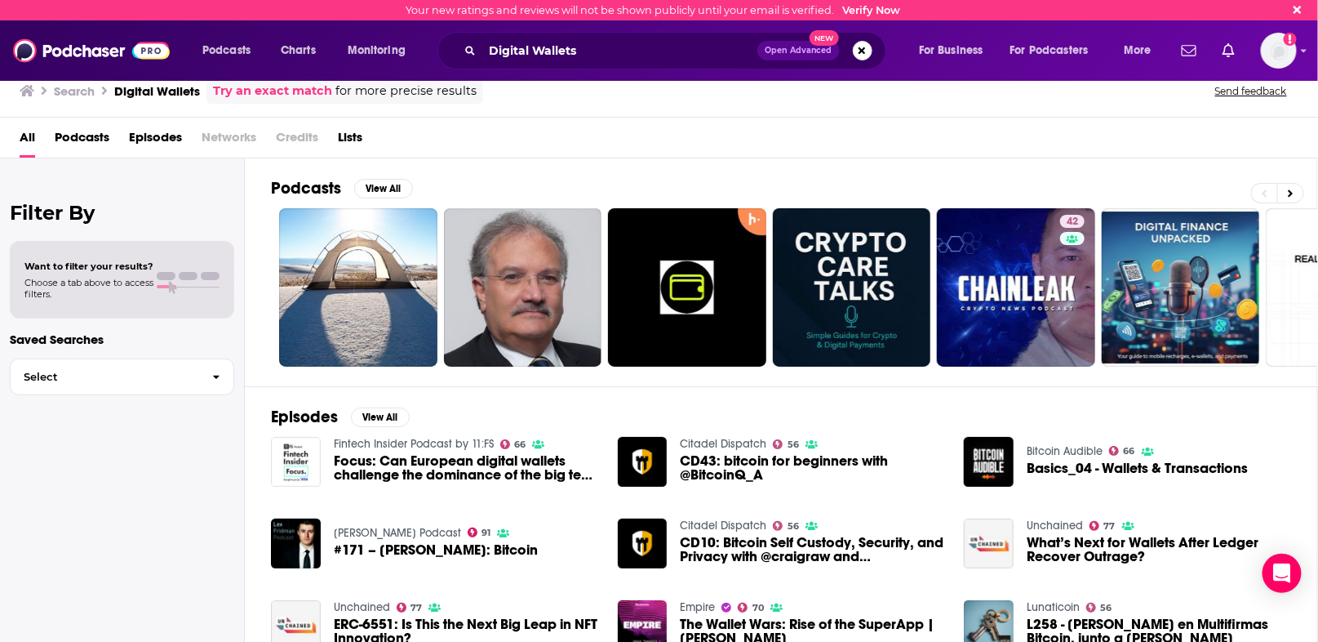
click at [147, 140] on span "Episodes" at bounding box center [155, 140] width 53 height 33
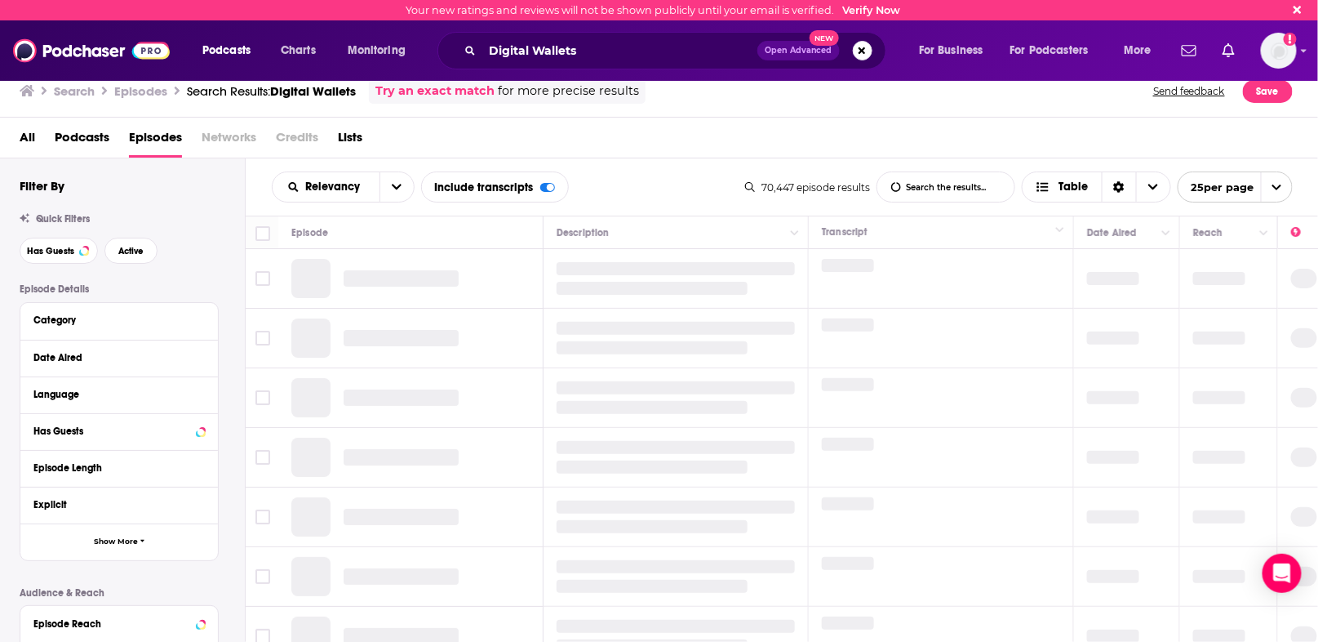
click at [153, 133] on span "Episodes" at bounding box center [155, 140] width 53 height 33
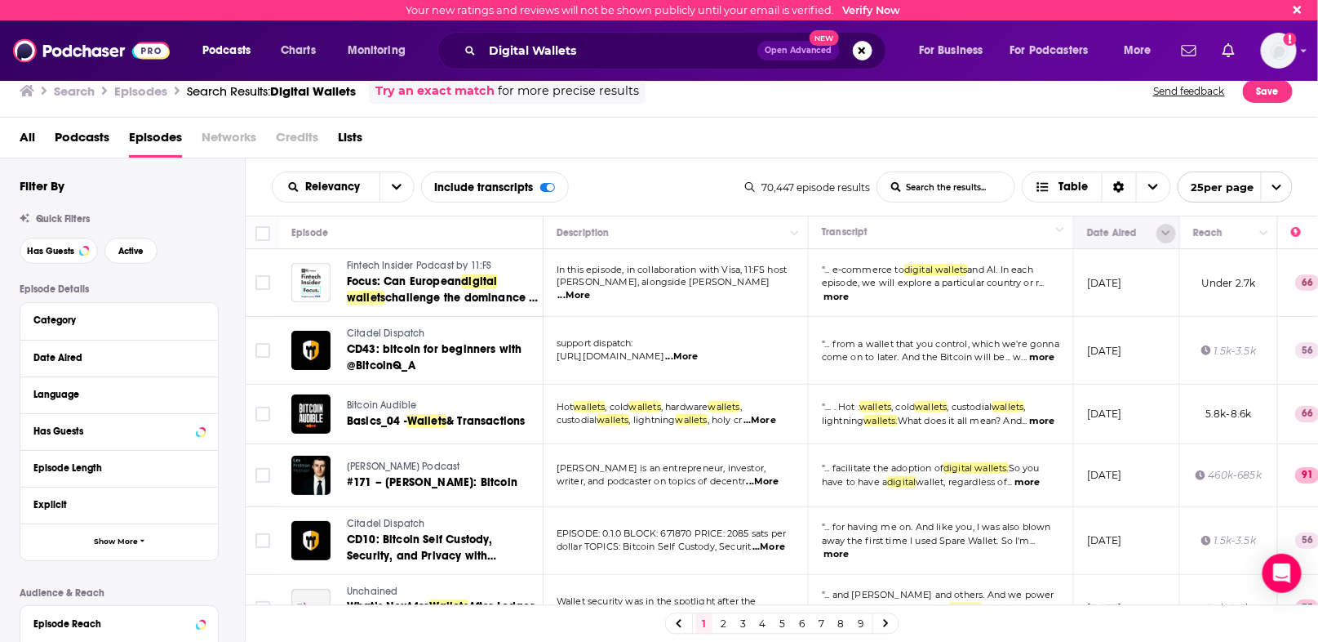
click at [1163, 233] on icon "Column Actions" at bounding box center [1166, 234] width 8 height 10
click at [1104, 233] on div at bounding box center [659, 321] width 1318 height 642
click at [1104, 233] on button "Move" at bounding box center [1125, 233] width 79 height 20
click at [1167, 230] on icon "Column Actions" at bounding box center [1166, 234] width 8 height 10
click at [1188, 290] on div "Hide Date Aired column Show all columns" at bounding box center [1223, 274] width 166 height 52
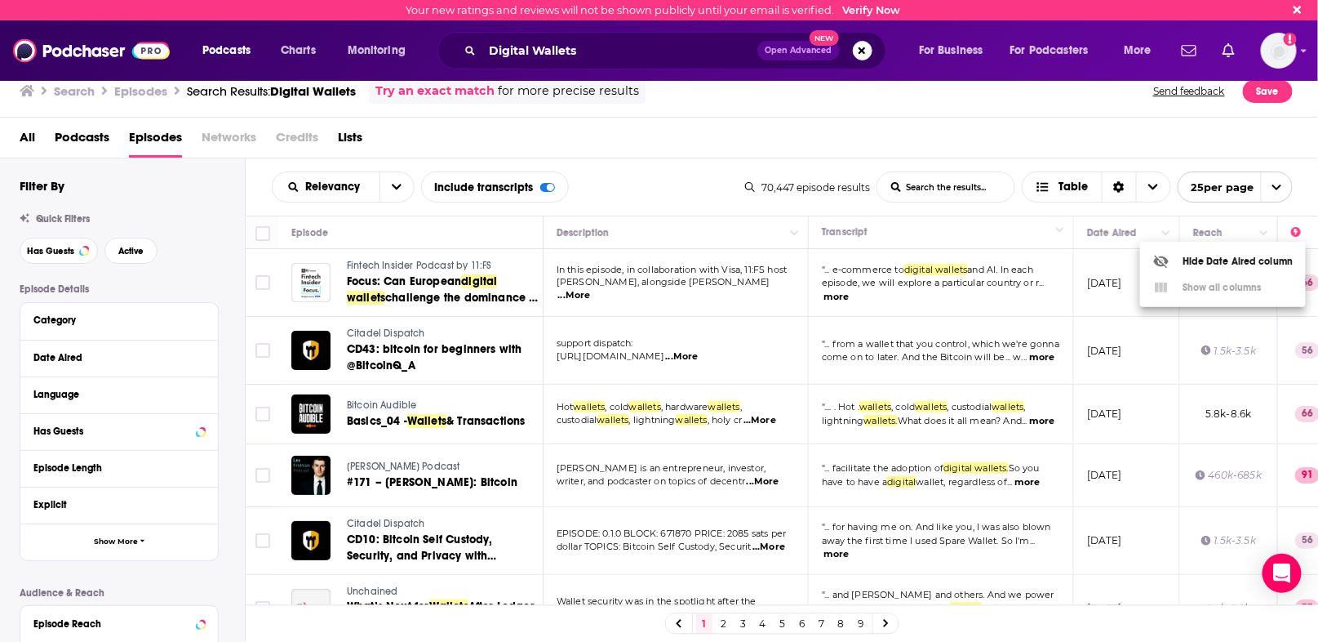
click at [1111, 231] on div at bounding box center [659, 321] width 1318 height 642
click at [1111, 231] on button "Move" at bounding box center [1125, 233] width 79 height 20
click at [1237, 232] on icon "Move" at bounding box center [1228, 233] width 20 height 20
click at [1265, 238] on button "Column Actions" at bounding box center [1264, 234] width 20 height 20
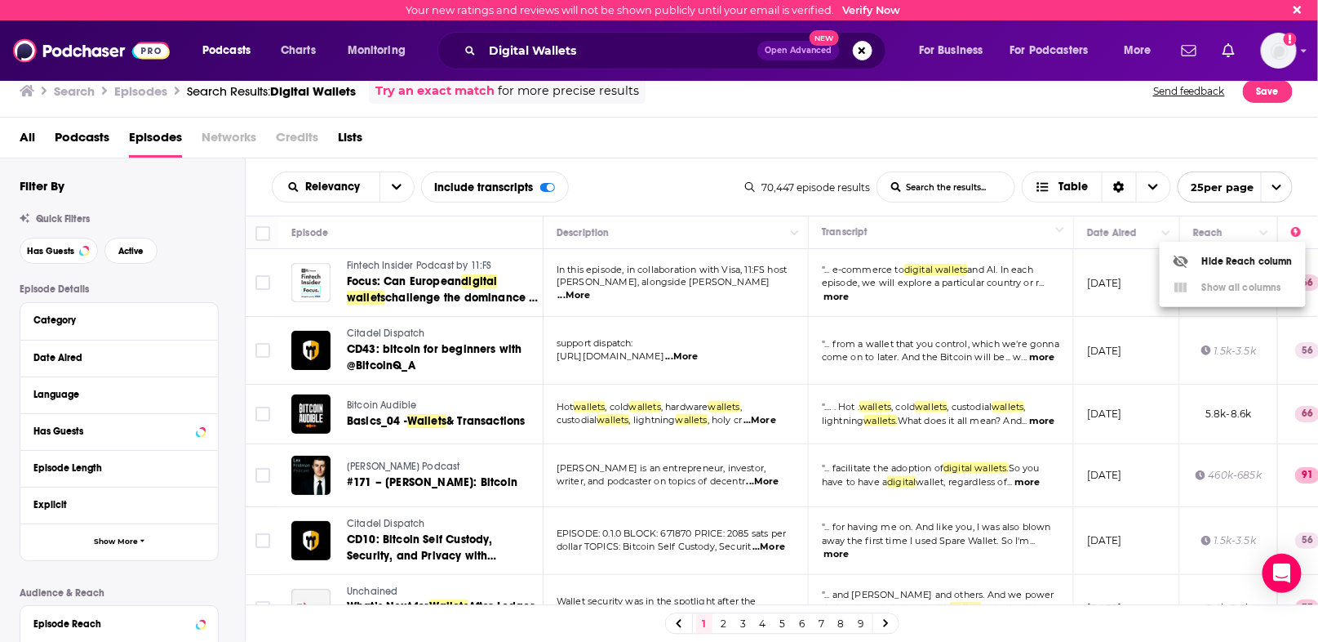
click at [675, 164] on div at bounding box center [659, 321] width 1318 height 642
click at [387, 184] on button "open menu" at bounding box center [397, 186] width 34 height 29
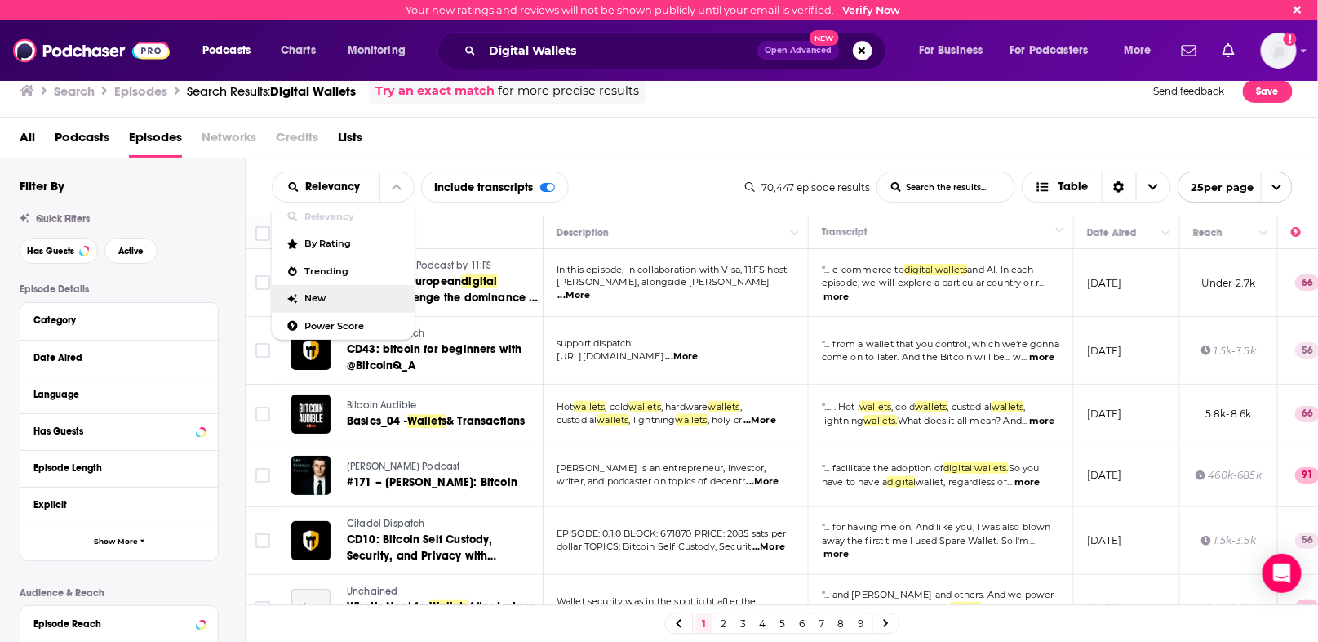
click at [325, 295] on span "New" at bounding box center [353, 298] width 96 height 9
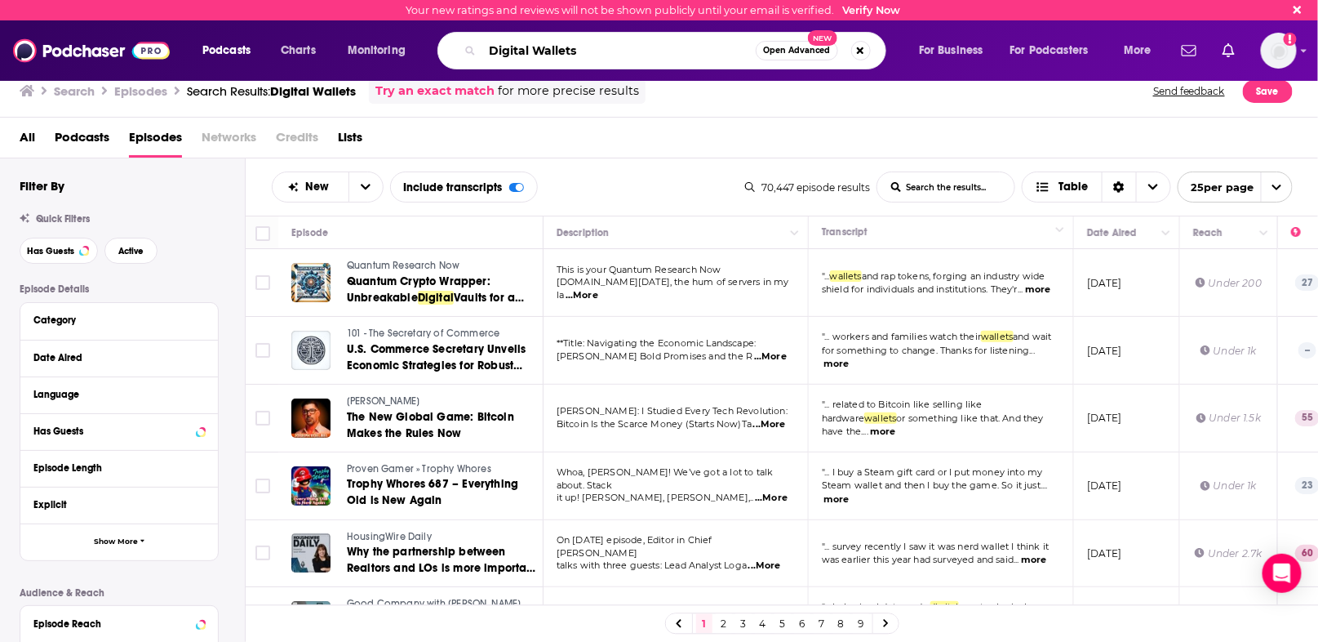
click at [490, 51] on input "Digital Wallets" at bounding box center [618, 51] width 273 height 26
click at [601, 42] on input ""Digital Wallets" at bounding box center [618, 51] width 273 height 26
click at [597, 48] on input ""Digital Wallets" at bounding box center [618, 51] width 273 height 26
type input ""Digital Wallets""
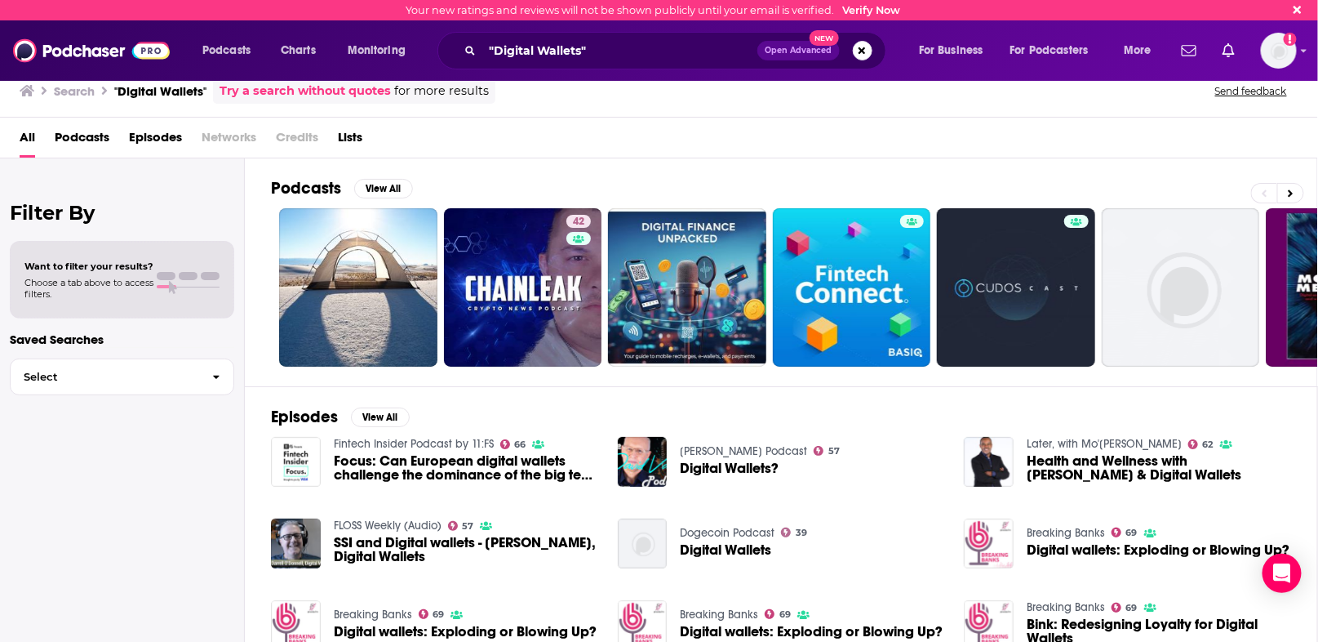
click at [151, 135] on span "Episodes" at bounding box center [155, 140] width 53 height 33
